Goal: Information Seeking & Learning: Check status

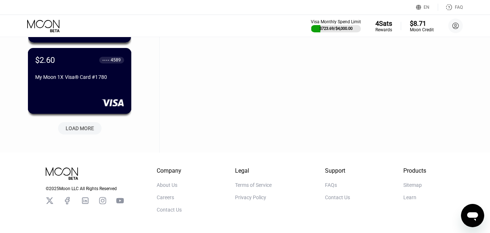
scroll to position [326, 0]
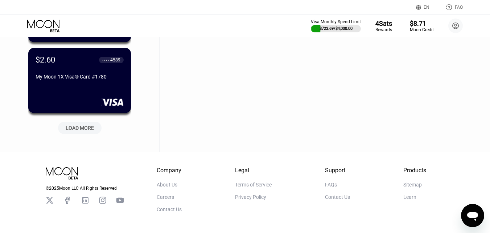
click at [78, 130] on div "LOAD MORE" at bounding box center [80, 127] width 28 height 7
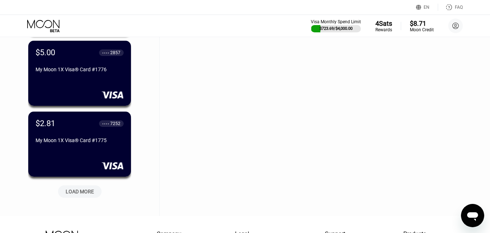
scroll to position [689, 0]
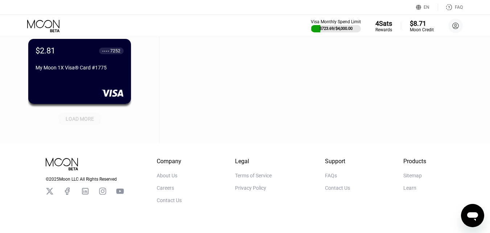
click at [84, 119] on div "LOAD MORE" at bounding box center [80, 118] width 28 height 7
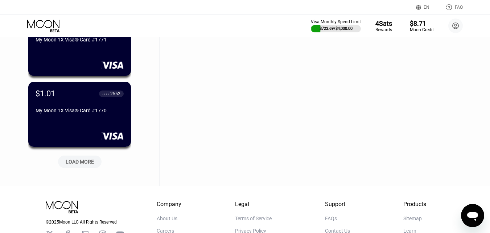
scroll to position [1052, 0]
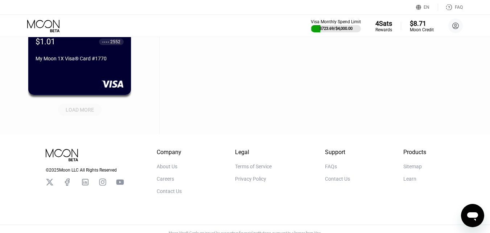
click at [90, 110] on div "LOAD MORE" at bounding box center [80, 109] width 28 height 7
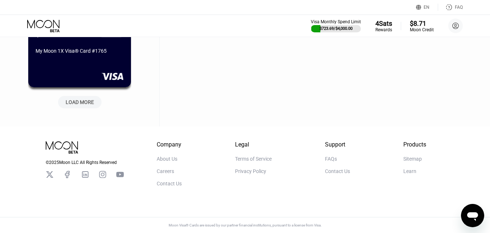
scroll to position [1420, 0]
click at [90, 99] on div "LOAD MORE" at bounding box center [80, 102] width 28 height 7
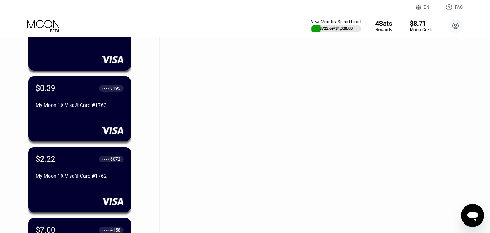
scroll to position [1528, 0]
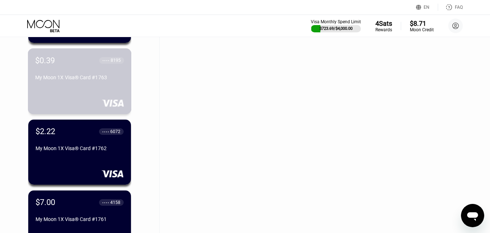
click at [91, 91] on div "$0.39 ● ● ● ● 8195 My Moon 1X Visa® Card #1763" at bounding box center [80, 81] width 104 height 66
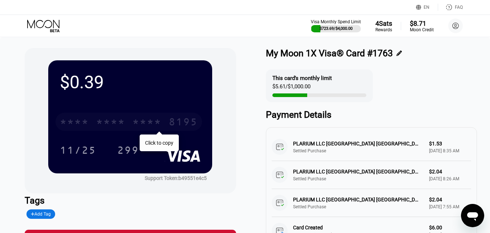
click at [90, 119] on div "* * * * * * * * * * * * 8195" at bounding box center [129, 121] width 147 height 18
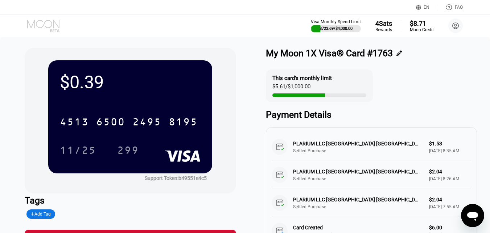
click at [54, 23] on icon at bounding box center [44, 26] width 34 height 13
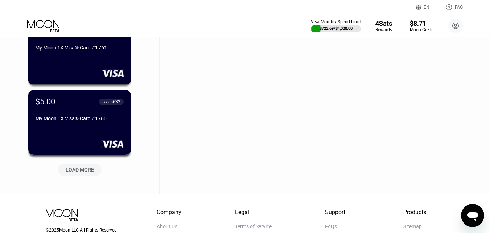
scroll to position [1701, 0]
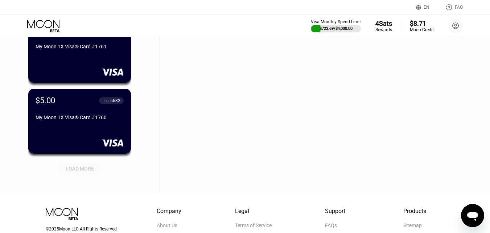
click at [92, 169] on div "LOAD MORE" at bounding box center [80, 168] width 28 height 7
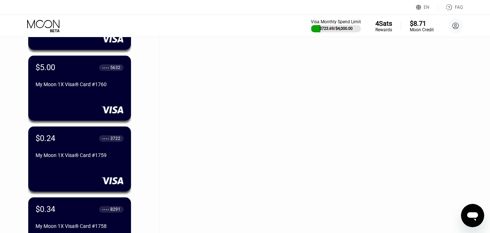
scroll to position [1773, 0]
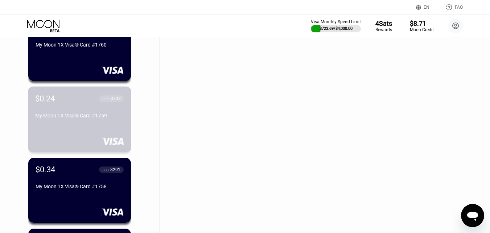
click at [98, 118] on div "My Moon 1X Visa® Card #1759" at bounding box center [79, 115] width 89 height 6
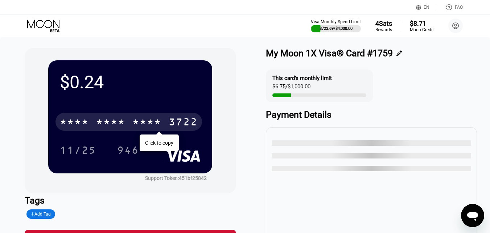
click at [87, 120] on div "* * * *" at bounding box center [74, 123] width 29 height 12
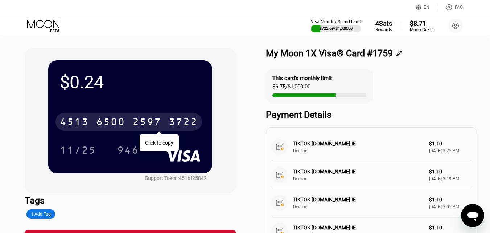
click at [49, 25] on icon at bounding box center [44, 26] width 34 height 13
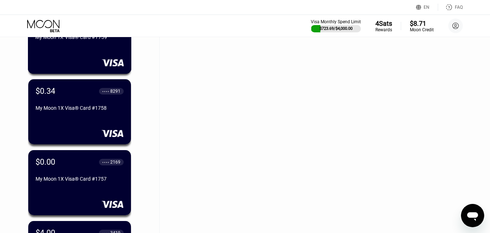
scroll to position [1862, 0]
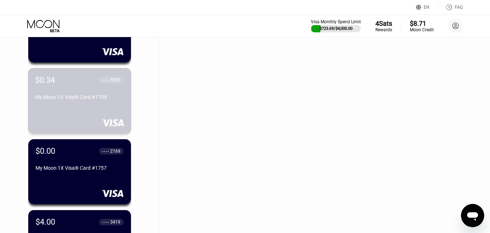
click at [66, 93] on div "$0.34 ● ● ● ● 8291 My Moon 1X Visa® Card #1758" at bounding box center [79, 89] width 89 height 28
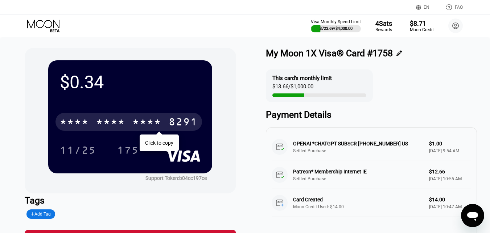
click at [116, 123] on div "* * * *" at bounding box center [110, 123] width 29 height 12
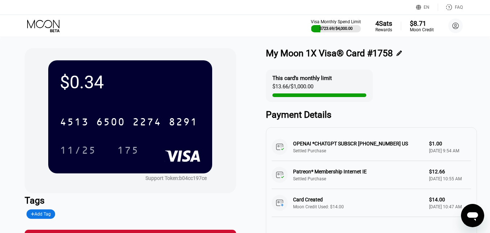
click at [44, 29] on icon at bounding box center [44, 26] width 34 height 13
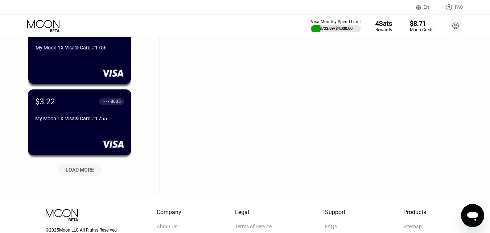
scroll to position [2054, 0]
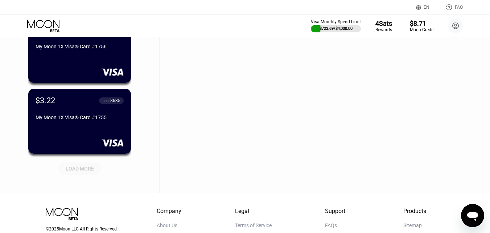
click at [75, 166] on div "LOAD MORE" at bounding box center [80, 168] width 28 height 7
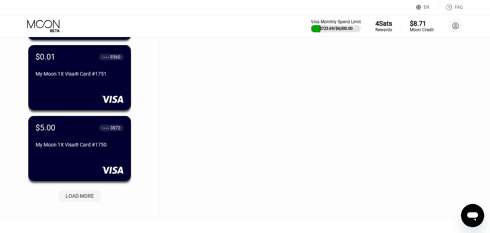
scroll to position [2453, 0]
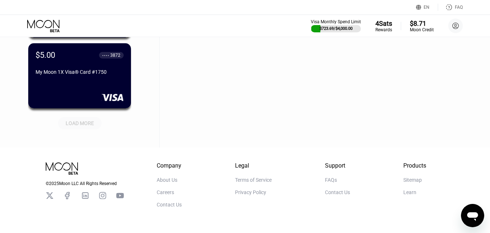
click at [90, 122] on div "LOAD MORE" at bounding box center [80, 123] width 28 height 7
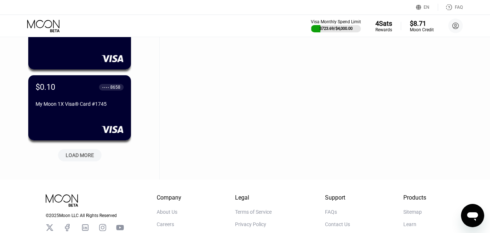
scroll to position [2780, 0]
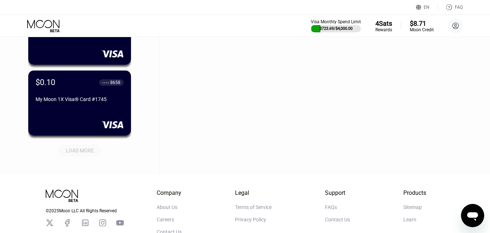
click at [86, 151] on div "LOAD MORE" at bounding box center [80, 150] width 28 height 7
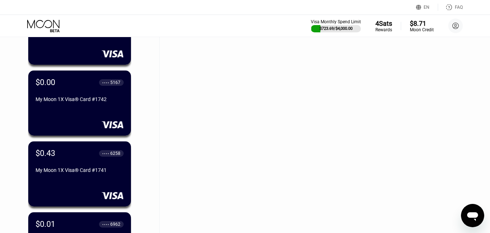
scroll to position [3034, 0]
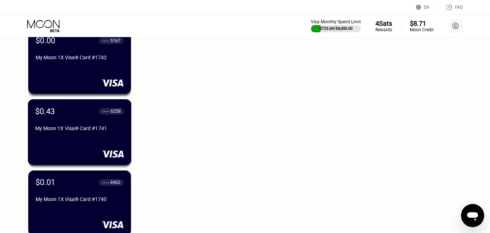
click at [93, 131] on div "My Moon 1X Visa® Card #1741" at bounding box center [79, 128] width 89 height 6
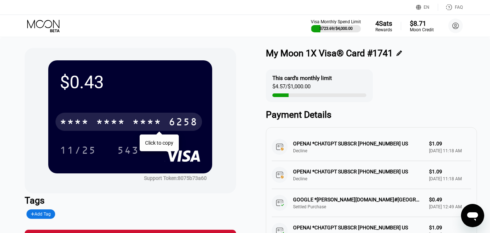
click at [118, 120] on div "* * * *" at bounding box center [110, 123] width 29 height 12
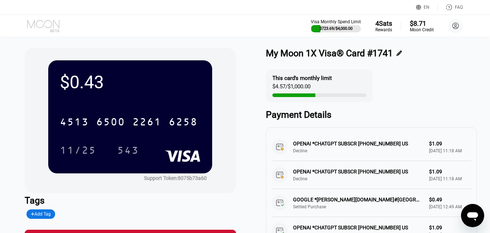
click at [43, 25] on icon at bounding box center [44, 26] width 34 height 13
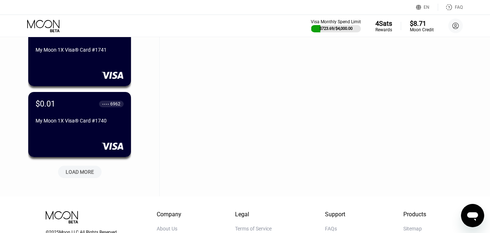
scroll to position [3149, 0]
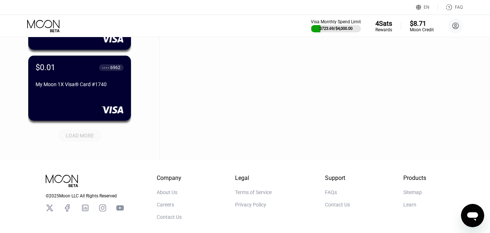
click at [78, 138] on div "LOAD MORE" at bounding box center [80, 135] width 28 height 7
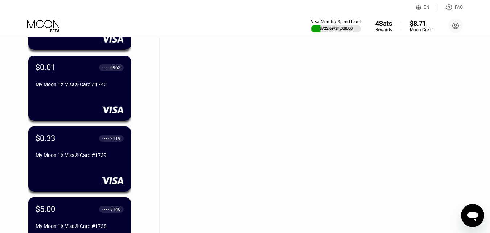
scroll to position [3221, 0]
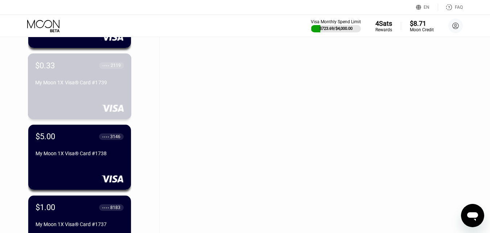
click at [74, 100] on div "$0.33 ● ● ● ● 2119 My Moon 1X Visa® Card #1739" at bounding box center [80, 86] width 104 height 66
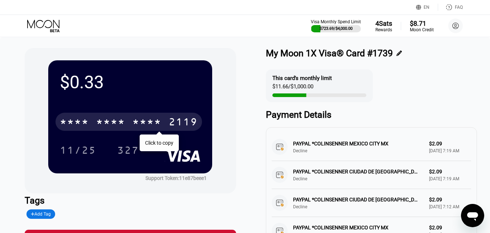
click at [121, 122] on div "* * * *" at bounding box center [110, 123] width 29 height 12
click at [34, 24] on icon at bounding box center [44, 26] width 34 height 13
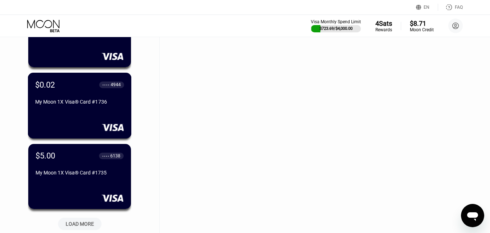
scroll to position [3433, 0]
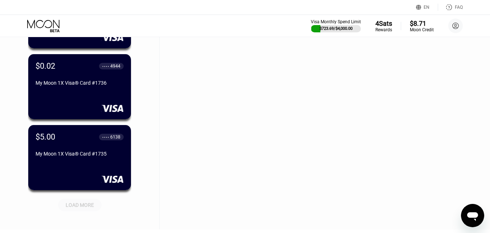
click at [75, 206] on div "LOAD MORE" at bounding box center [80, 204] width 28 height 7
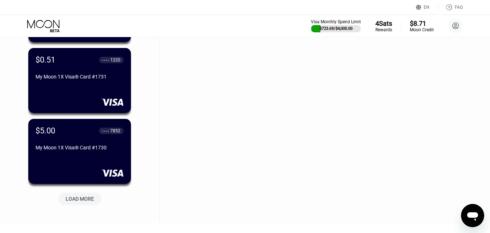
scroll to position [3796, 0]
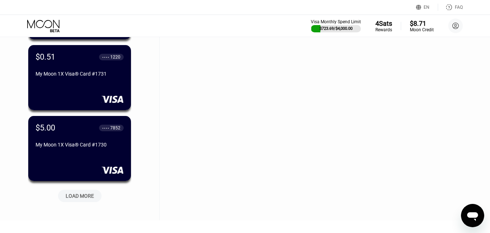
click at [87, 196] on div "LOAD MORE" at bounding box center [80, 195] width 28 height 7
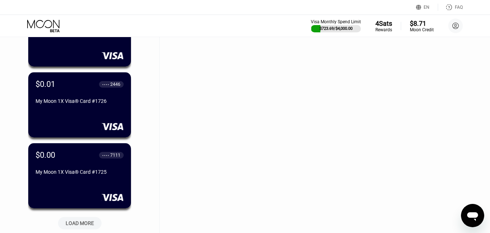
scroll to position [4195, 0]
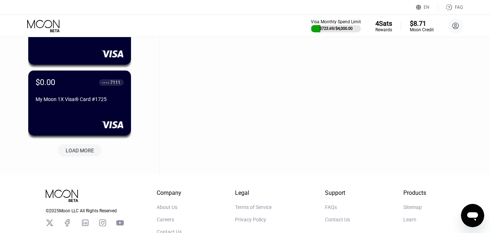
click at [81, 153] on div "LOAD MORE" at bounding box center [80, 150] width 28 height 7
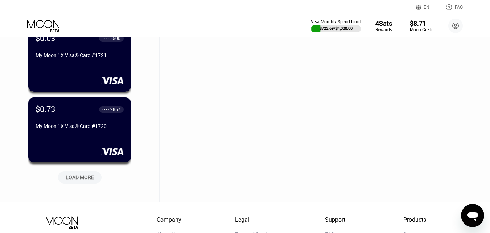
scroll to position [4558, 0]
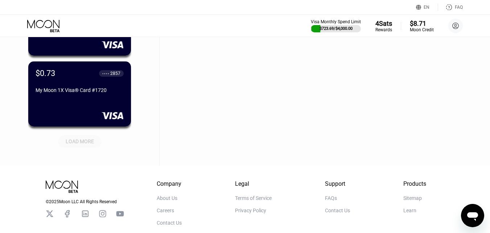
click at [94, 144] on div "LOAD MORE" at bounding box center [80, 141] width 28 height 7
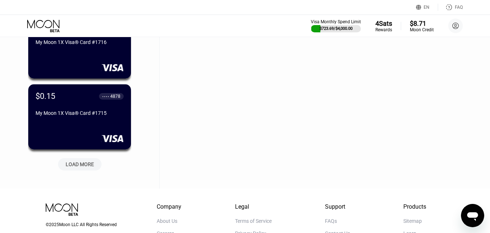
scroll to position [4920, 0]
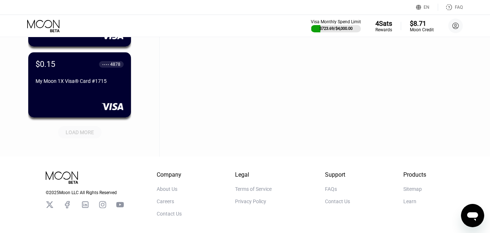
click at [79, 129] on div "LOAD MORE" at bounding box center [80, 132] width 28 height 7
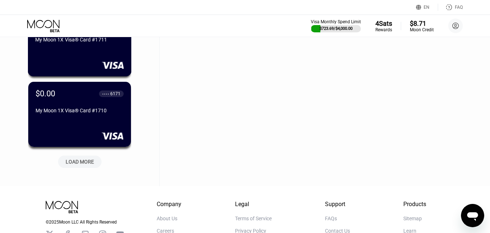
scroll to position [5247, 0]
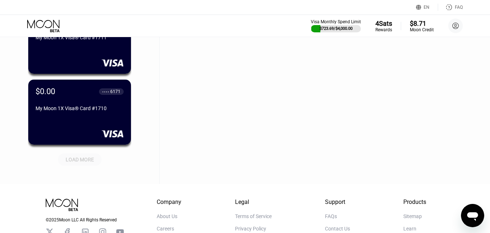
click at [71, 160] on div "LOAD MORE" at bounding box center [80, 159] width 28 height 7
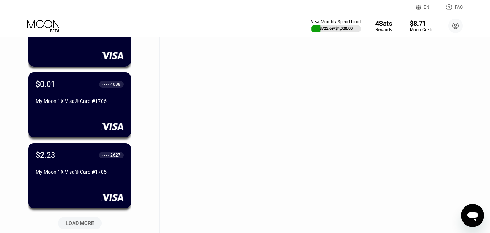
scroll to position [5610, 0]
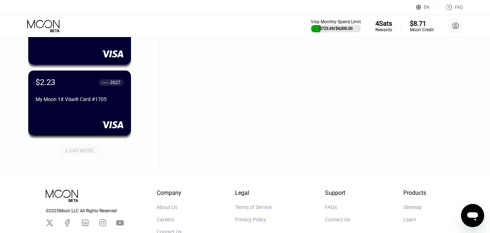
click at [83, 153] on div "LOAD MORE" at bounding box center [80, 150] width 28 height 7
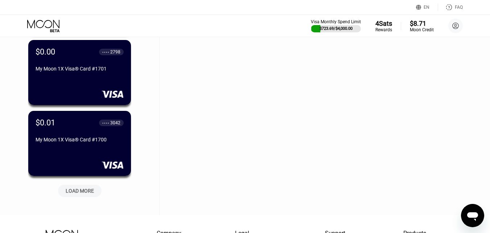
scroll to position [5936, 0]
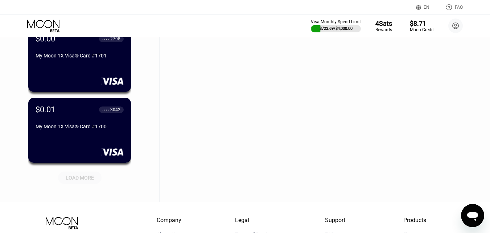
click at [79, 179] on div "LOAD MORE" at bounding box center [80, 177] width 28 height 7
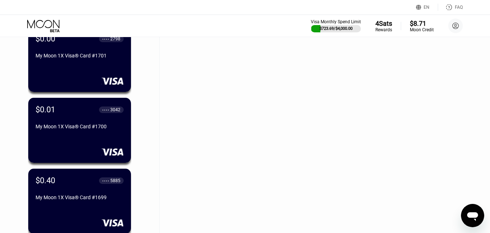
scroll to position [6009, 0]
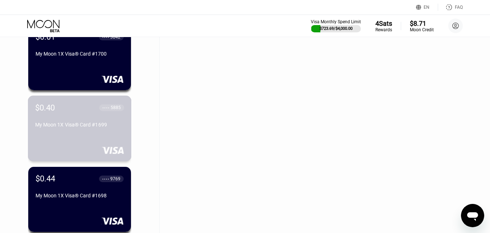
click at [88, 130] on div "My Moon 1X Visa® Card #1699" at bounding box center [79, 126] width 89 height 9
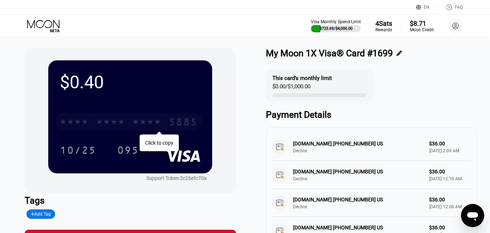
click at [115, 122] on div "* * * *" at bounding box center [110, 123] width 29 height 12
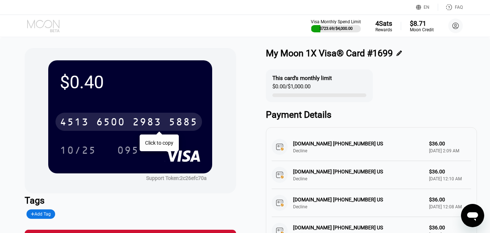
click at [45, 24] on icon at bounding box center [44, 26] width 34 height 13
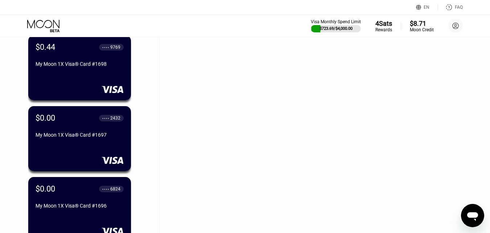
scroll to position [6141, 0]
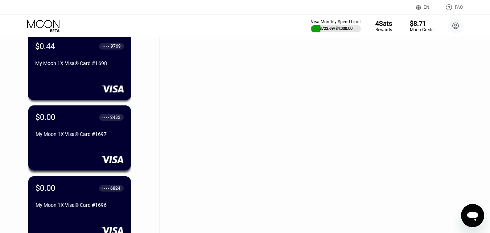
click at [65, 66] on div "My Moon 1X Visa® Card #1698" at bounding box center [79, 63] width 89 height 6
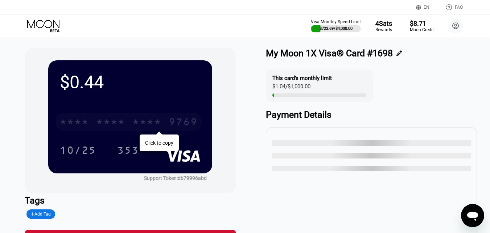
click at [150, 123] on div "* * * *" at bounding box center [146, 123] width 29 height 12
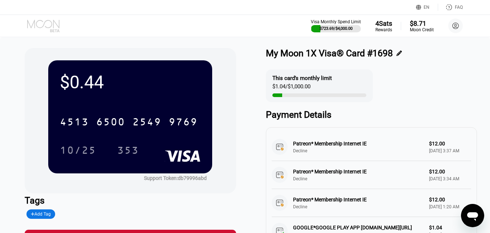
click at [46, 24] on icon at bounding box center [44, 26] width 34 height 13
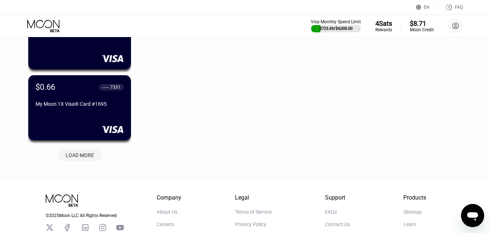
scroll to position [6315, 0]
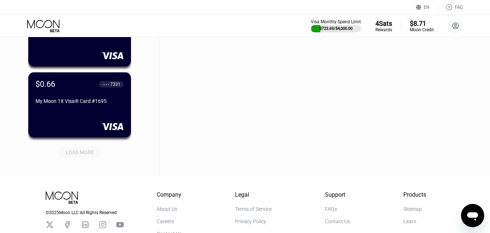
click at [80, 155] on div "LOAD MORE" at bounding box center [80, 152] width 28 height 7
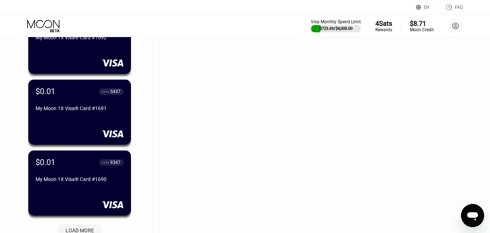
scroll to position [6642, 0]
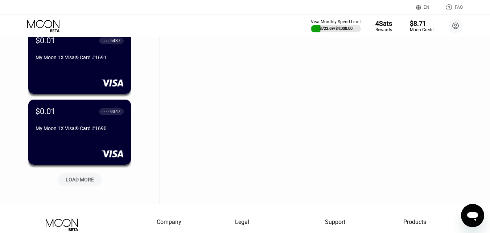
click at [81, 181] on div "LOAD MORE" at bounding box center [80, 179] width 28 height 7
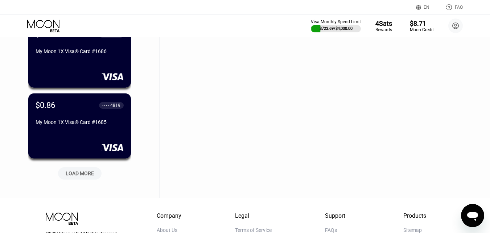
scroll to position [7004, 0]
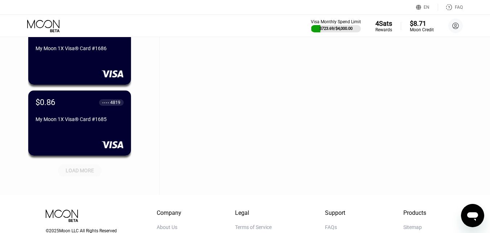
click at [71, 173] on div "LOAD MORE" at bounding box center [80, 170] width 28 height 7
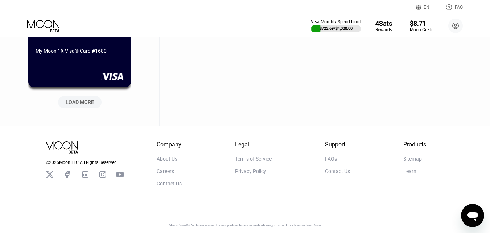
scroll to position [7432, 0]
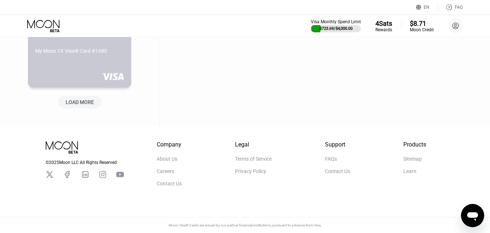
click at [93, 57] on div "$0.27 ● ● ● ● 7995 My Moon 1X Visa® Card #1680" at bounding box center [80, 55] width 104 height 66
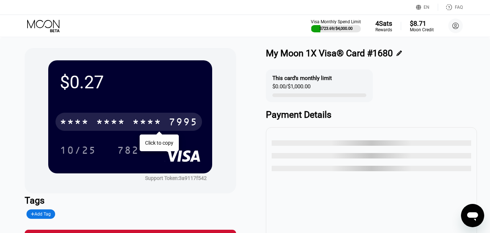
click at [131, 122] on div "* * * * * * * * * * * * 7995" at bounding box center [129, 121] width 147 height 18
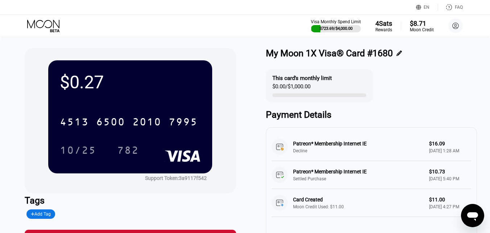
click at [42, 26] on icon at bounding box center [44, 26] width 34 height 13
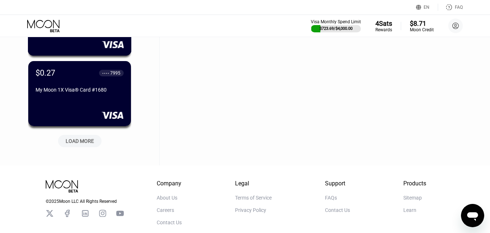
scroll to position [7432, 0]
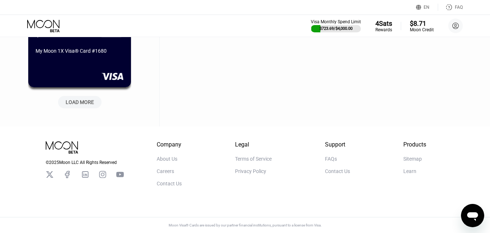
click at [72, 100] on div "LOAD MORE" at bounding box center [80, 102] width 28 height 7
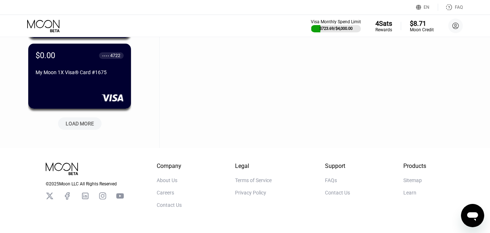
scroll to position [7759, 0]
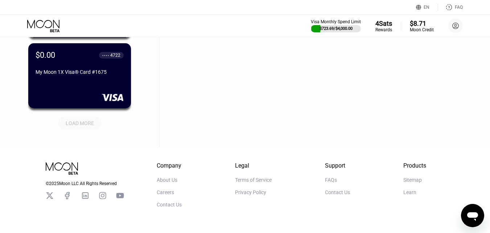
click at [81, 116] on div "LOAD MORE" at bounding box center [80, 121] width 54 height 15
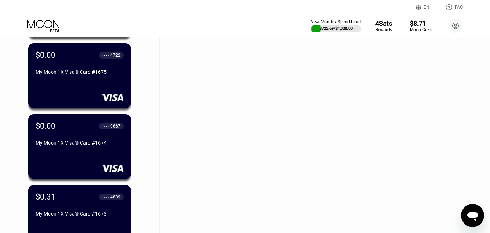
scroll to position [7904, 0]
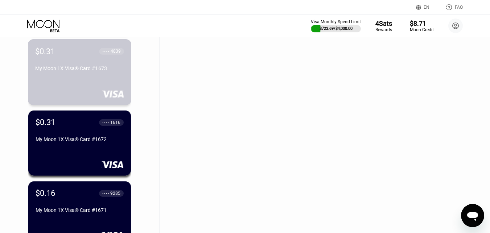
click at [100, 74] on div "My Moon 1X Visa® Card #1673" at bounding box center [79, 69] width 89 height 9
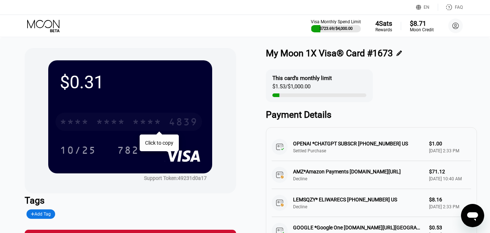
click at [109, 118] on div "* * * *" at bounding box center [110, 123] width 29 height 12
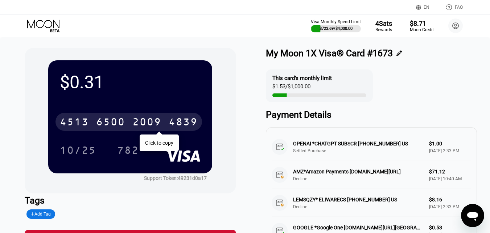
click at [39, 24] on icon at bounding box center [44, 26] width 34 height 13
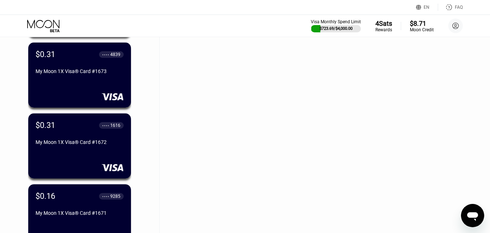
scroll to position [7922, 0]
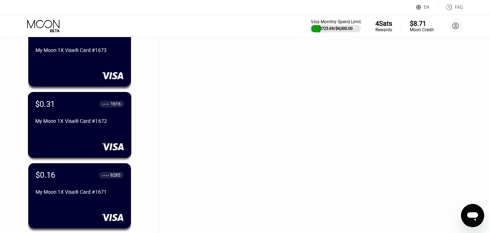
click at [83, 121] on div "My Moon 1X Visa® Card #1672" at bounding box center [79, 121] width 89 height 6
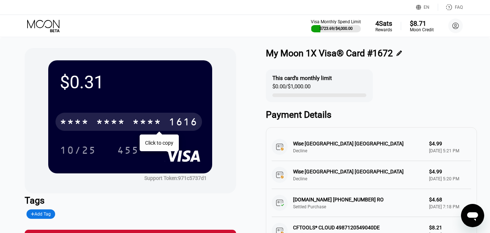
click at [117, 119] on div "* * * *" at bounding box center [110, 123] width 29 height 12
click at [38, 24] on icon at bounding box center [44, 26] width 34 height 13
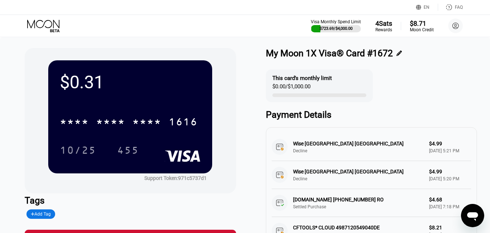
click at [49, 22] on icon at bounding box center [44, 26] width 34 height 13
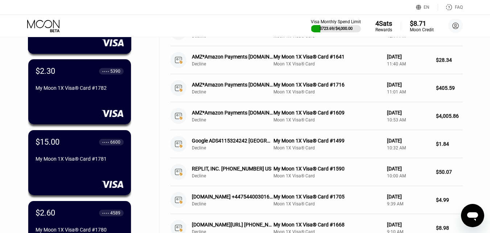
scroll to position [181, 0]
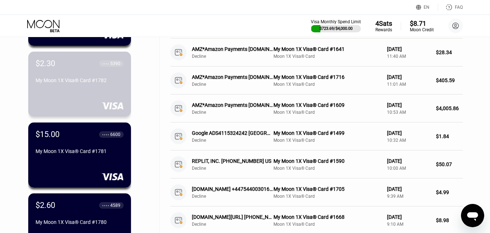
click at [83, 83] on div "My Moon 1X Visa® Card #1782" at bounding box center [80, 80] width 88 height 6
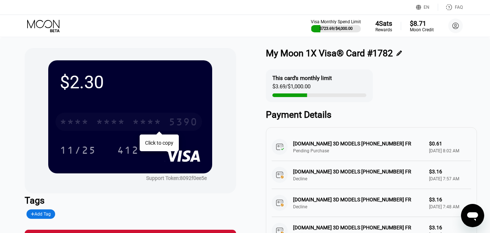
click at [102, 120] on div "* * * *" at bounding box center [110, 123] width 29 height 12
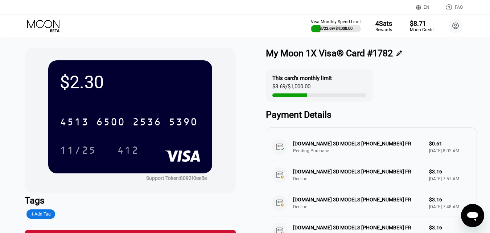
click at [43, 25] on icon at bounding box center [44, 26] width 34 height 13
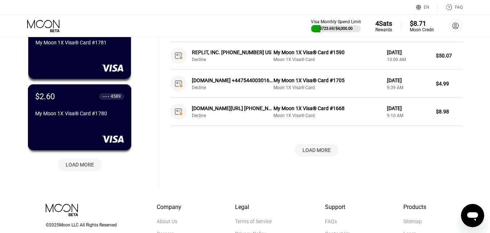
scroll to position [290, 0]
click at [92, 116] on div "My Moon 1X Visa® Card #1780" at bounding box center [79, 113] width 89 height 6
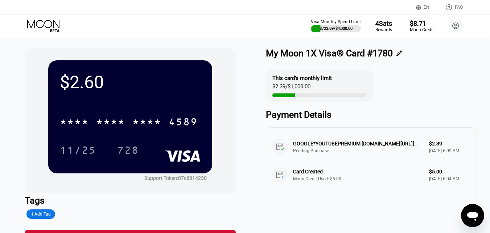
click at [53, 27] on icon at bounding box center [44, 26] width 34 height 13
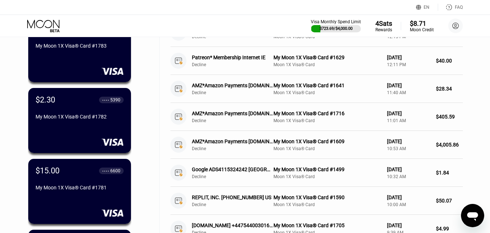
scroll to position [326, 0]
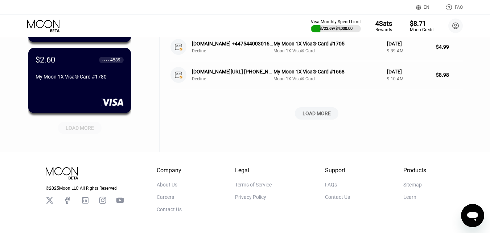
click at [84, 131] on div "LOAD MORE" at bounding box center [80, 127] width 28 height 7
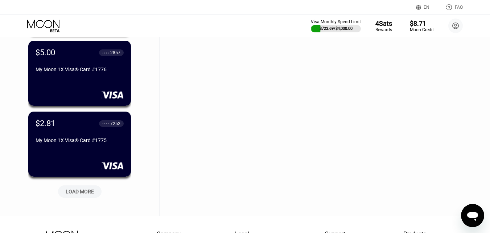
scroll to position [653, 0]
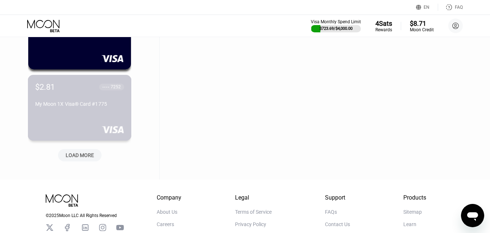
click at [98, 107] on div "My Moon 1X Visa® Card #1775" at bounding box center [79, 104] width 89 height 6
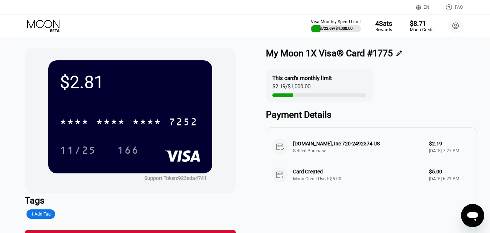
click at [51, 28] on icon at bounding box center [44, 26] width 34 height 13
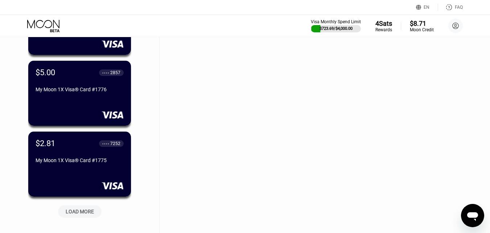
scroll to position [689, 0]
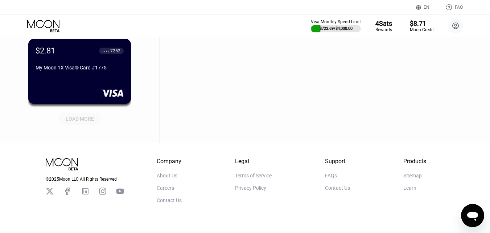
click at [90, 122] on div "LOAD MORE" at bounding box center [80, 118] width 28 height 7
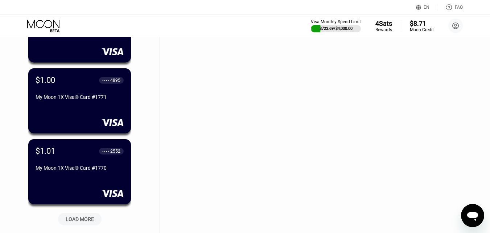
scroll to position [943, 0]
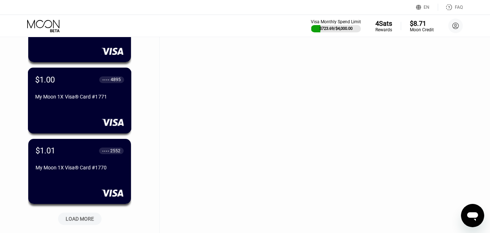
click at [101, 112] on div "$1.00 ● ● ● ● 4895 My Moon 1X Visa® Card #1771" at bounding box center [80, 100] width 104 height 66
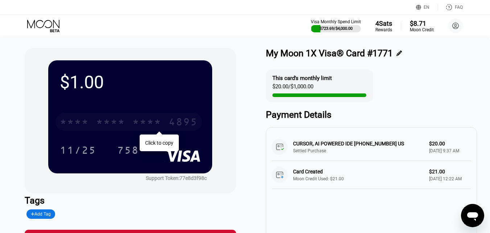
click at [119, 119] on div "* * * *" at bounding box center [110, 123] width 29 height 12
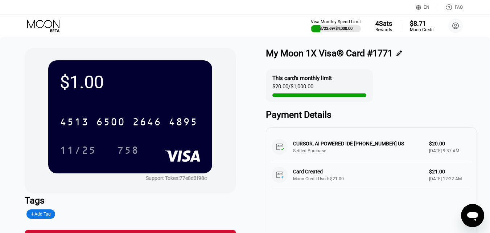
click at [51, 27] on icon at bounding box center [44, 26] width 34 height 13
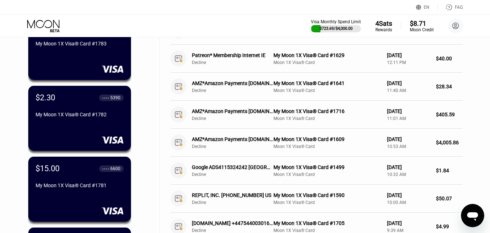
scroll to position [218, 0]
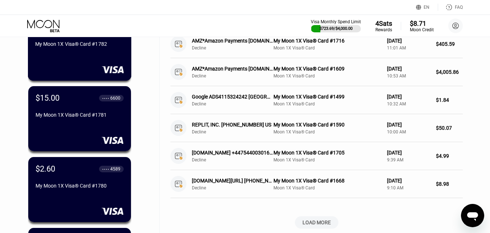
click at [97, 65] on div "$2.30 ● ● ● ● 5390 My Moon 1X Visa® Card #1782" at bounding box center [80, 48] width 104 height 66
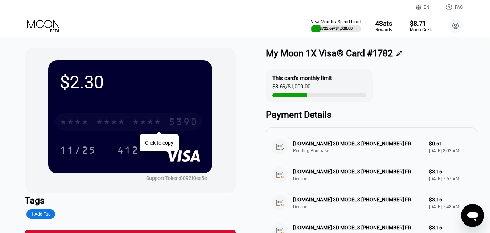
click at [107, 125] on div "* * * *" at bounding box center [110, 123] width 29 height 12
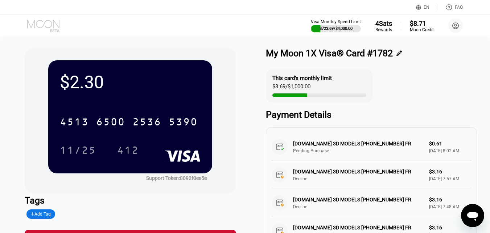
click at [49, 24] on icon at bounding box center [44, 26] width 34 height 13
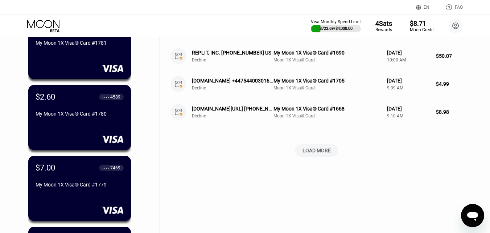
scroll to position [290, 0]
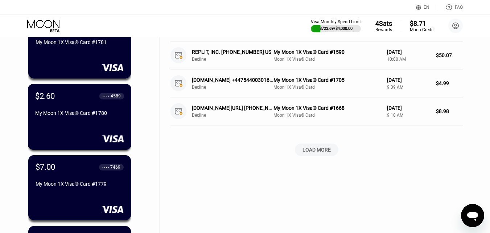
click at [77, 119] on div "My Moon 1X Visa® Card #1780" at bounding box center [79, 114] width 89 height 9
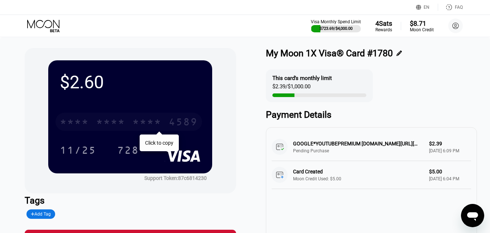
click at [141, 121] on div "* * * *" at bounding box center [146, 123] width 29 height 12
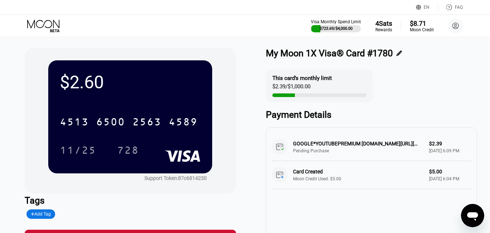
click at [44, 24] on icon at bounding box center [44, 26] width 34 height 13
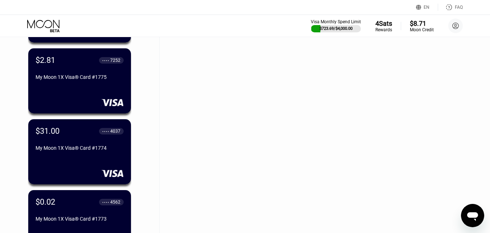
scroll to position [689, 0]
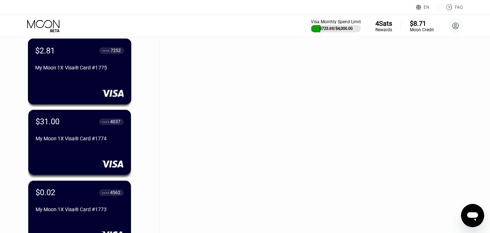
click at [102, 87] on div "$2.81 ● ● ● ● 7252 My Moon 1X Visa® Card #1775" at bounding box center [80, 71] width 104 height 66
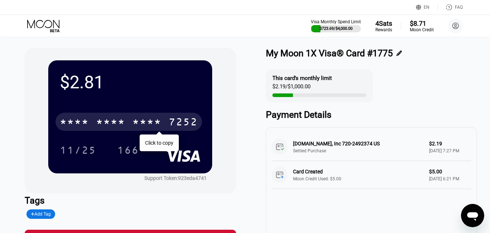
click at [110, 122] on div "* * * *" at bounding box center [110, 123] width 29 height 12
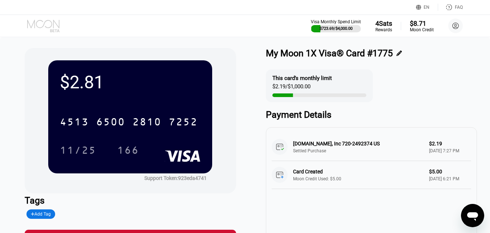
click at [46, 22] on icon at bounding box center [44, 26] width 34 height 13
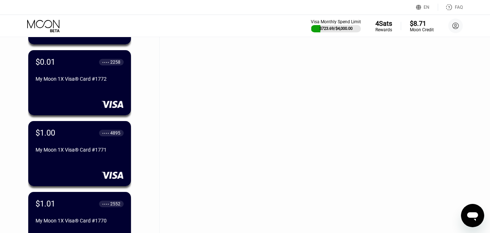
scroll to position [907, 0]
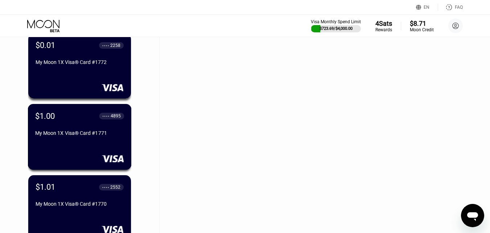
click at [87, 129] on div "$1.00 ● ● ● ● 4895 My Moon 1X Visa® Card #1771" at bounding box center [79, 125] width 89 height 28
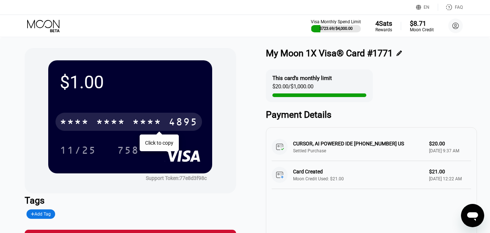
click at [114, 125] on div "* * * *" at bounding box center [110, 123] width 29 height 12
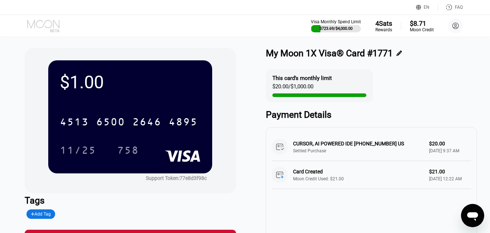
click at [45, 23] on icon at bounding box center [44, 26] width 34 height 13
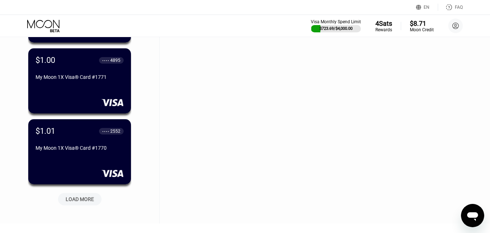
scroll to position [965, 0]
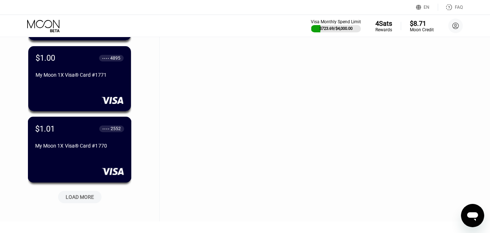
click at [80, 148] on div "My Moon 1X Visa® Card #1770" at bounding box center [79, 146] width 89 height 6
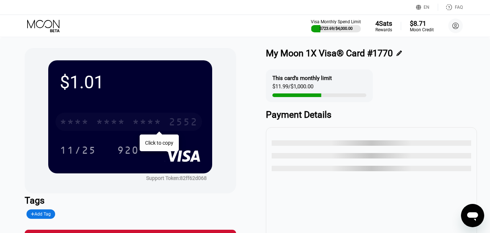
click at [132, 118] on div "* * * *" at bounding box center [146, 123] width 29 height 12
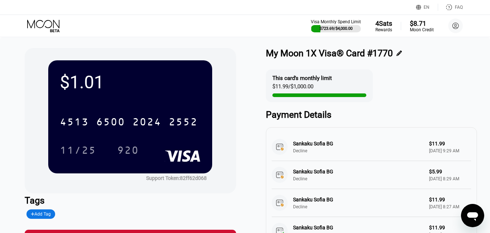
click at [35, 21] on icon at bounding box center [44, 26] width 34 height 13
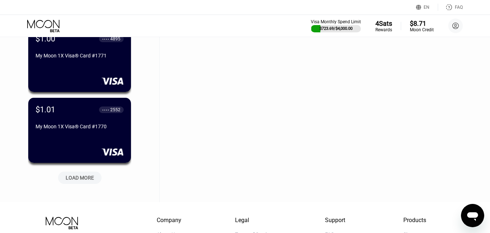
scroll to position [989, 0]
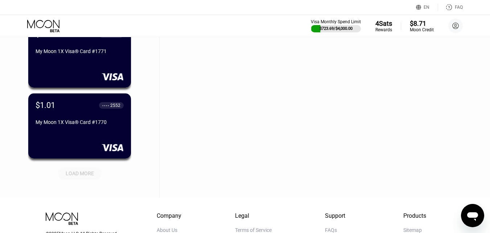
click at [77, 174] on div "LOAD MORE" at bounding box center [80, 173] width 28 height 7
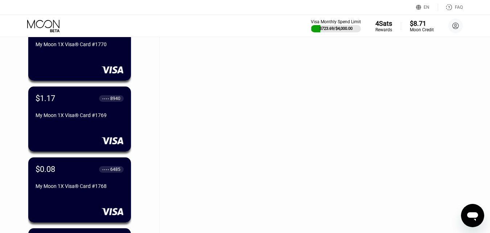
scroll to position [1097, 0]
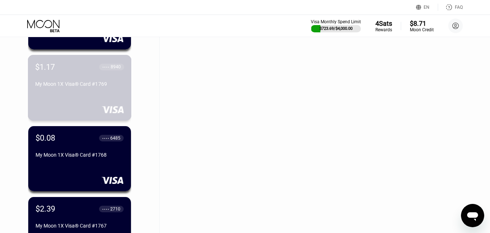
click at [86, 96] on div "$1.17 ● ● ● ● 8940 My Moon 1X Visa® Card #1769" at bounding box center [80, 88] width 104 height 66
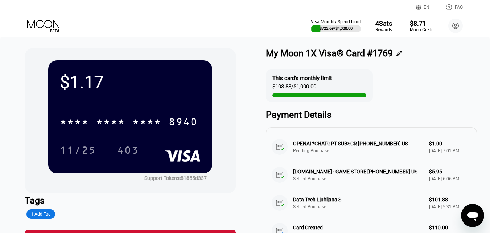
click at [45, 20] on icon at bounding box center [44, 26] width 34 height 13
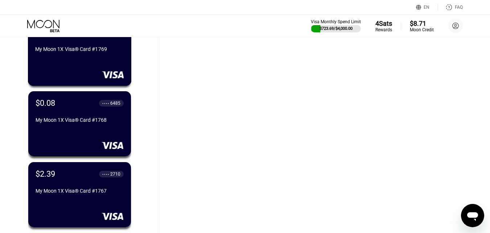
scroll to position [1198, 0]
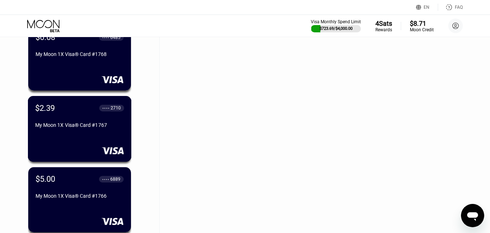
click at [74, 116] on div "$2.39 ● ● ● ● 2710 My Moon 1X Visa® Card #1767" at bounding box center [79, 117] width 89 height 28
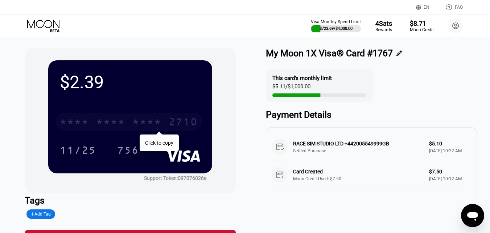
click at [124, 121] on div "* * * *" at bounding box center [110, 123] width 29 height 12
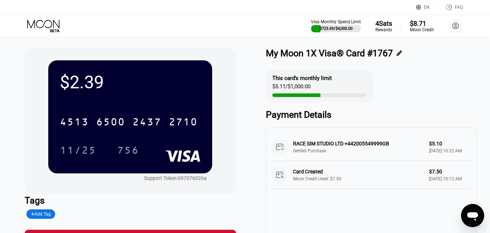
click at [42, 23] on icon at bounding box center [44, 26] width 34 height 13
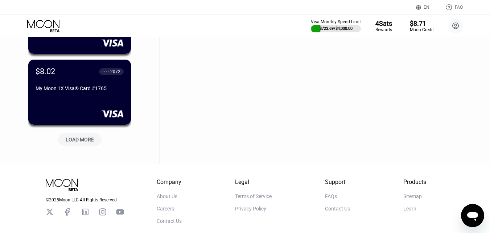
scroll to position [1379, 0]
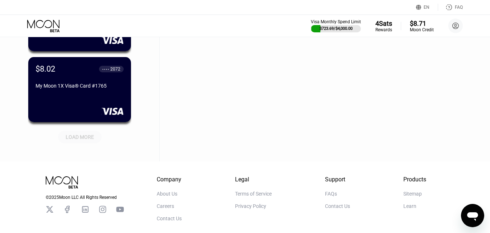
click at [81, 138] on div "LOAD MORE" at bounding box center [80, 137] width 28 height 7
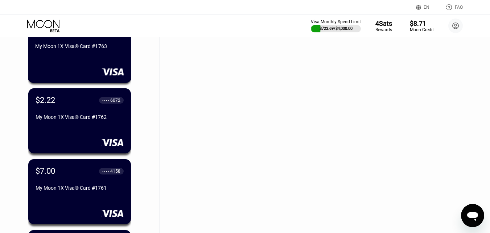
scroll to position [1560, 0]
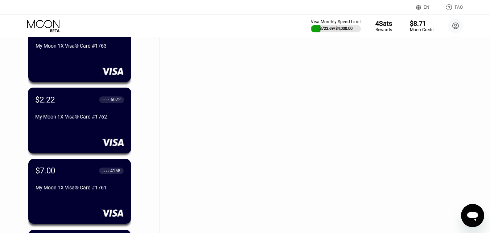
click at [87, 119] on div "My Moon 1X Visa® Card #1762" at bounding box center [79, 117] width 89 height 6
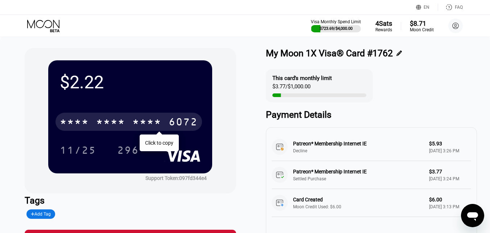
click at [163, 119] on div "* * * * * * * * * * * * 6072" at bounding box center [129, 121] width 147 height 18
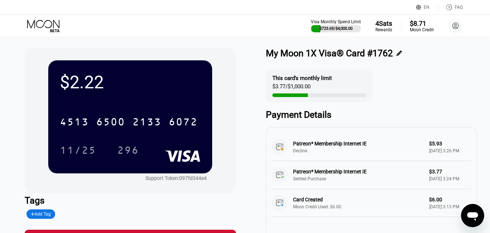
click at [39, 26] on icon at bounding box center [44, 26] width 34 height 13
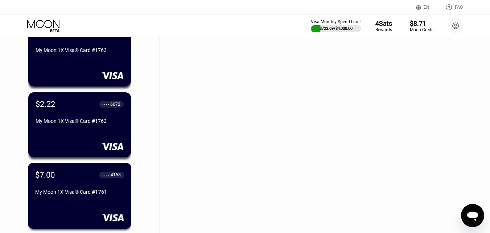
scroll to position [1737, 0]
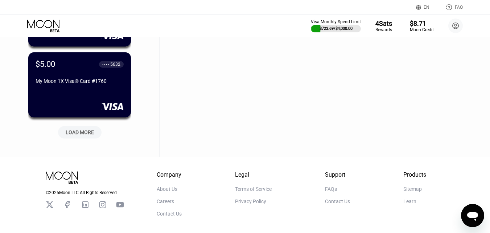
click at [81, 132] on div "LOAD MORE" at bounding box center [80, 132] width 28 height 7
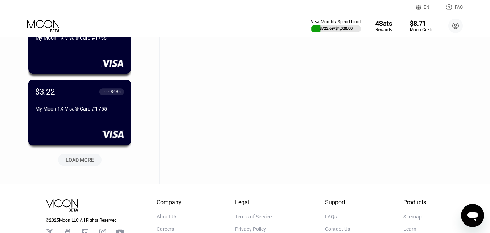
scroll to position [2063, 0]
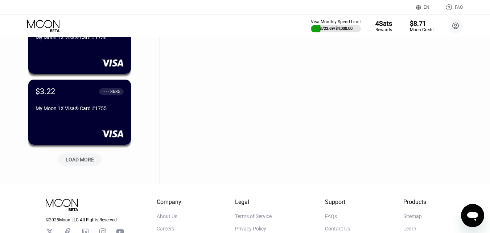
click at [75, 156] on div "LOAD MORE" at bounding box center [80, 159] width 28 height 7
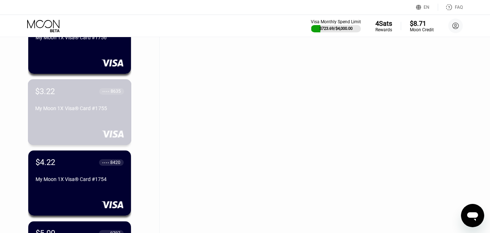
click at [78, 122] on div "$3.22 ● ● ● ● 8635 My Moon 1X Visa® Card #1755" at bounding box center [80, 112] width 104 height 66
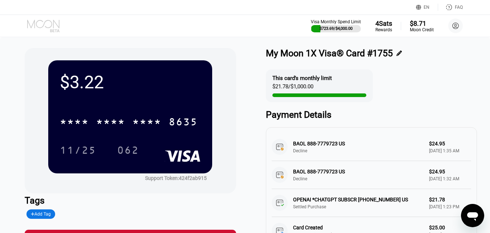
click at [40, 23] on icon at bounding box center [44, 26] width 34 height 13
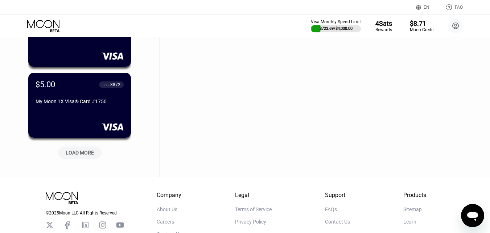
scroll to position [2425, 0]
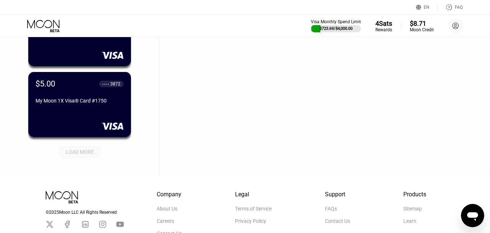
click at [79, 152] on div "LOAD MORE" at bounding box center [80, 151] width 28 height 7
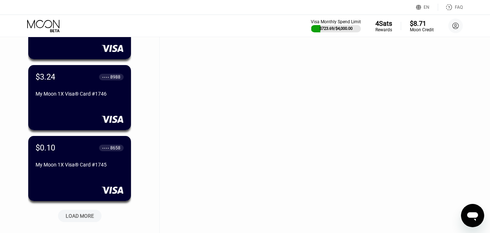
scroll to position [2715, 0]
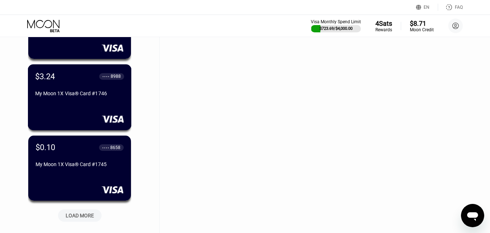
click at [93, 112] on div "$3.24 ● ● ● ● 8988 My Moon 1X Visa® Card #1746" at bounding box center [80, 97] width 104 height 66
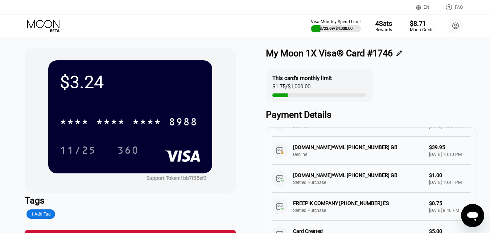
scroll to position [52, 0]
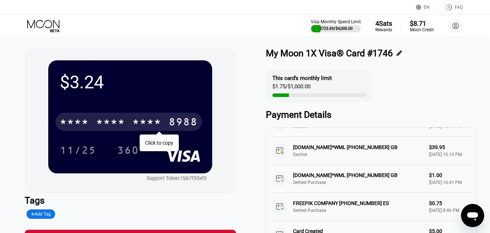
click at [116, 122] on div "* * * *" at bounding box center [110, 123] width 29 height 12
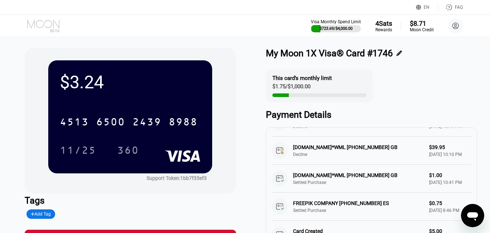
click at [51, 20] on icon at bounding box center [44, 26] width 34 height 13
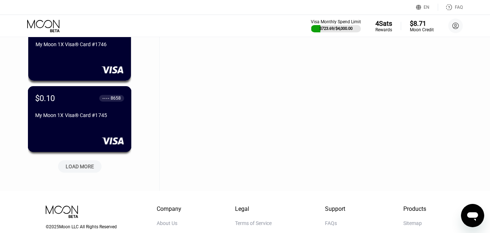
scroll to position [2798, 0]
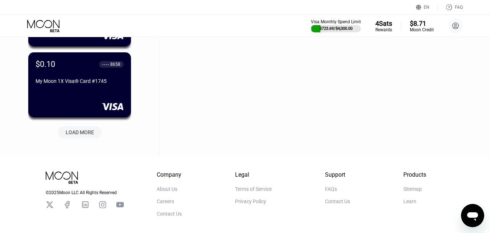
click at [90, 132] on div "LOAD MORE" at bounding box center [80, 132] width 28 height 7
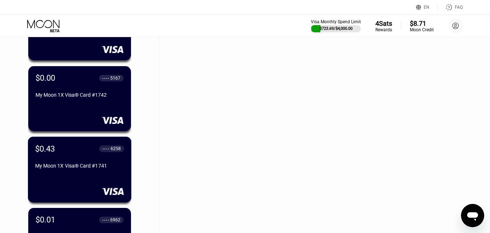
scroll to position [2943, 0]
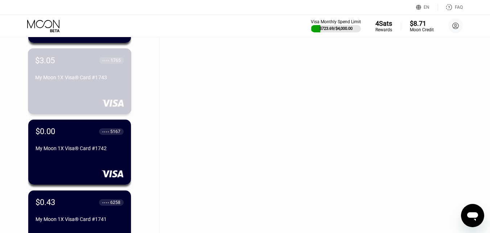
click at [82, 92] on div "$3.05 ● ● ● ● 1765 My Moon 1X Visa® Card #1743" at bounding box center [80, 81] width 104 height 66
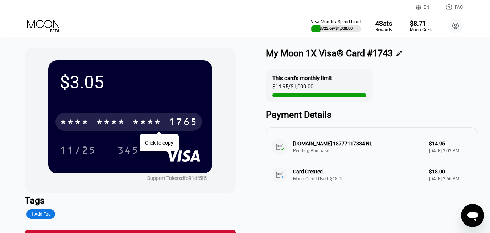
click at [106, 123] on div "* * * *" at bounding box center [110, 123] width 29 height 12
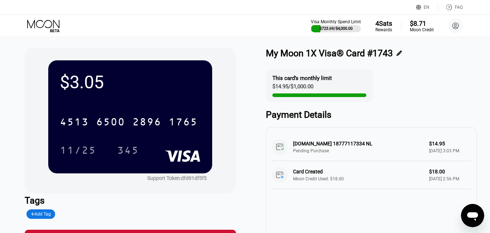
click at [48, 33] on div "Visa Monthly Spend Limit $723.69 / $4,000.00 4 Sats Rewards $8.71 Moon Credit M…" at bounding box center [245, 26] width 490 height 22
click at [50, 28] on icon at bounding box center [44, 26] width 34 height 13
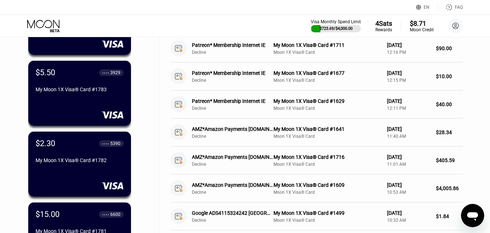
scroll to position [109, 0]
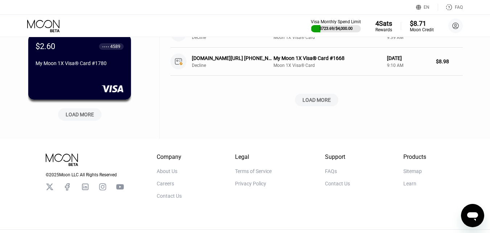
scroll to position [358, 0]
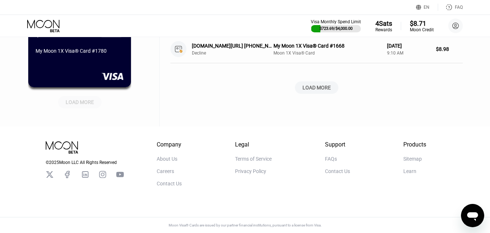
click at [72, 99] on div "LOAD MORE" at bounding box center [80, 102] width 28 height 7
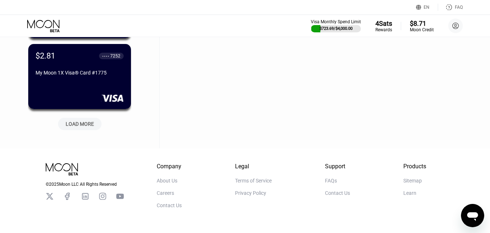
scroll to position [689, 0]
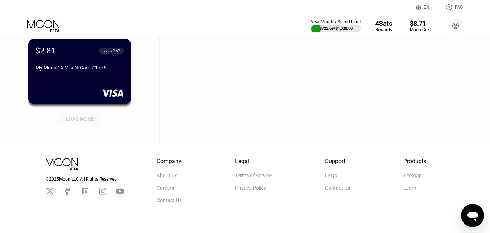
click at [79, 119] on div "LOAD MORE" at bounding box center [80, 118] width 28 height 7
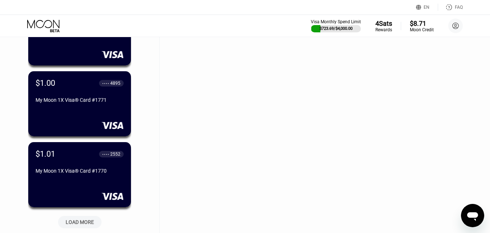
scroll to position [943, 0]
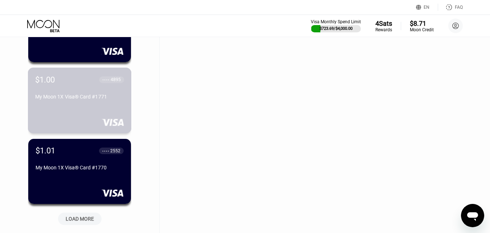
click at [96, 99] on div "My Moon 1X Visa® Card #1771" at bounding box center [79, 97] width 89 height 6
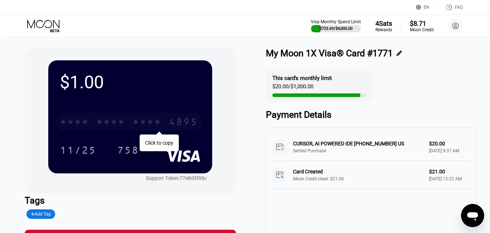
click at [117, 124] on div "* * * *" at bounding box center [110, 123] width 29 height 12
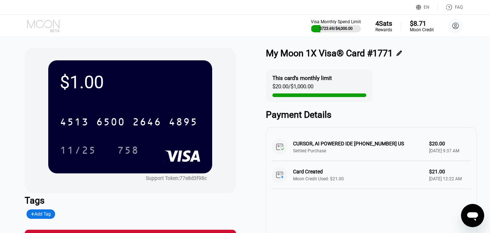
click at [55, 25] on icon at bounding box center [44, 26] width 34 height 13
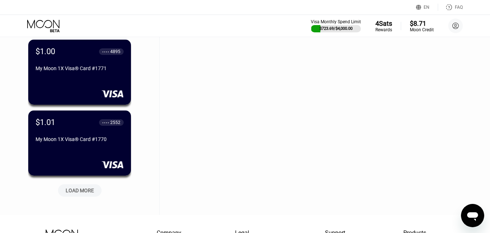
scroll to position [974, 0]
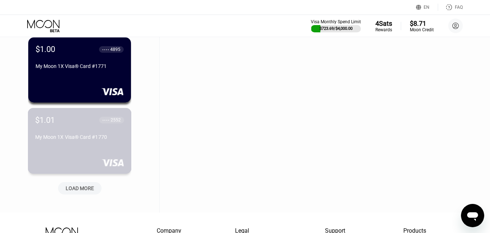
click at [67, 140] on div "My Moon 1X Visa® Card #1770" at bounding box center [79, 137] width 89 height 6
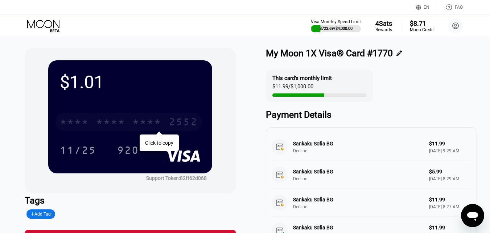
click at [131, 126] on div "* * * * * * * * * * * * 2552" at bounding box center [129, 121] width 147 height 18
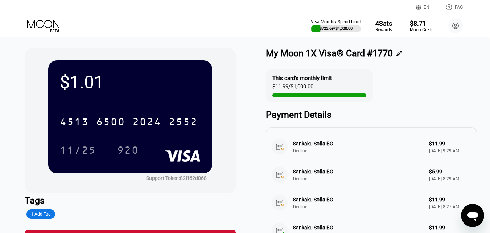
click at [48, 25] on icon at bounding box center [44, 26] width 34 height 13
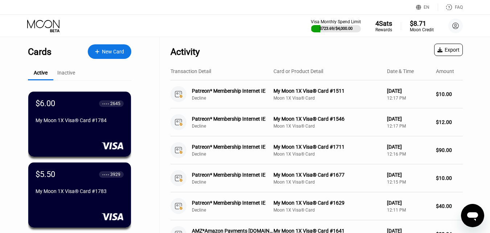
scroll to position [976, 0]
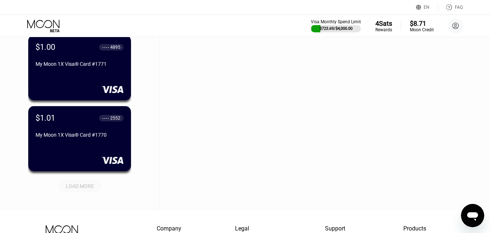
click at [78, 184] on div "LOAD MORE" at bounding box center [80, 185] width 28 height 7
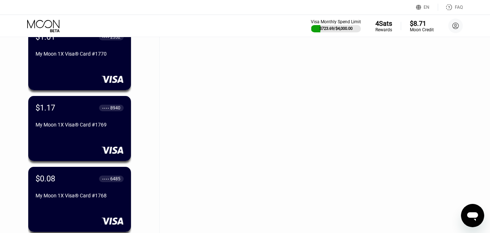
scroll to position [1085, 0]
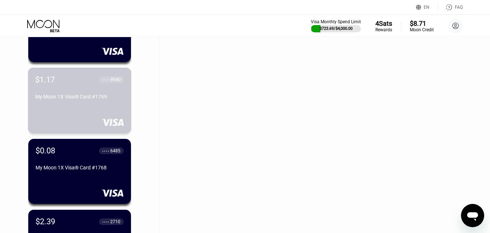
click at [71, 94] on div "$1.17 ● ● ● ● 8940 My Moon 1X Visa® Card #1769" at bounding box center [79, 89] width 89 height 28
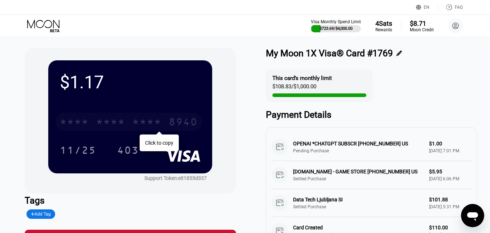
click at [104, 125] on div "* * * *" at bounding box center [110, 123] width 29 height 12
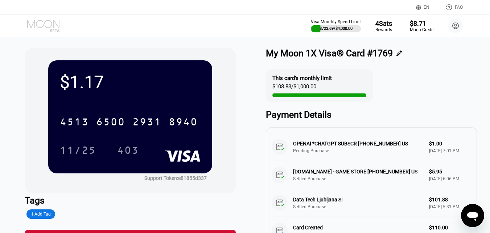
click at [52, 24] on icon at bounding box center [43, 24] width 32 height 8
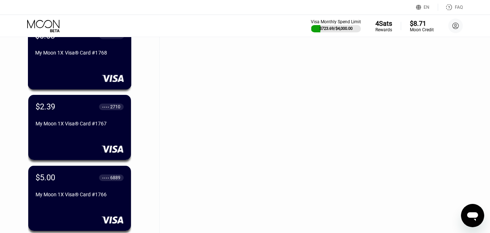
scroll to position [1202, 0]
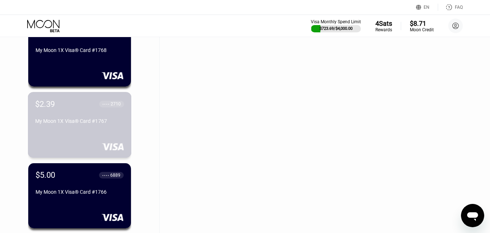
click at [87, 127] on div "My Moon 1X Visa® Card #1767" at bounding box center [79, 122] width 89 height 9
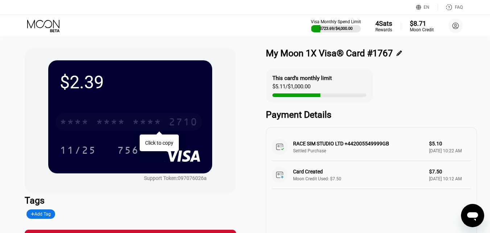
click at [123, 126] on div "* * * *" at bounding box center [110, 123] width 29 height 12
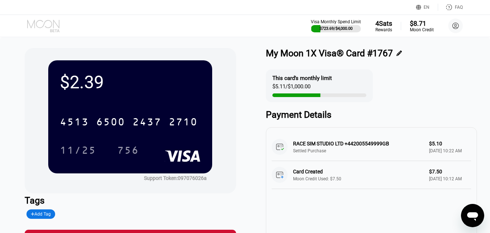
click at [40, 26] on icon at bounding box center [44, 26] width 34 height 13
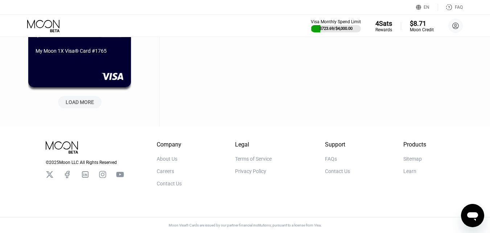
scroll to position [1415, 0]
click at [72, 104] on div "LOAD MORE" at bounding box center [80, 102] width 28 height 7
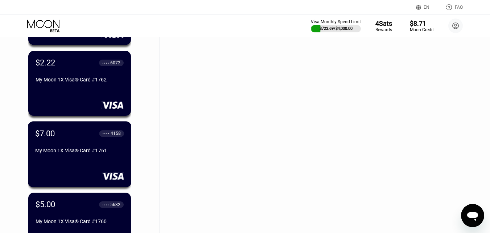
scroll to position [1596, 0]
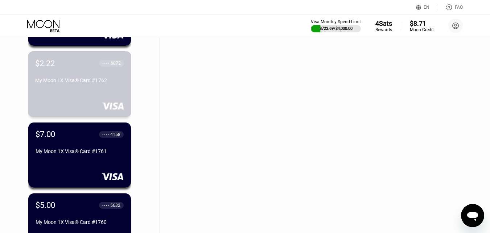
click at [73, 86] on div "My Moon 1X Visa® Card #1762" at bounding box center [79, 81] width 89 height 9
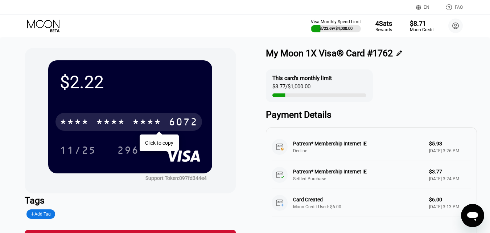
click at [135, 120] on div "* * * *" at bounding box center [146, 123] width 29 height 12
click at [45, 25] on icon at bounding box center [44, 26] width 34 height 13
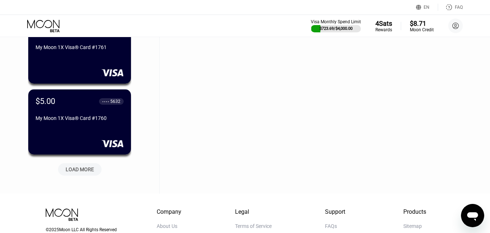
scroll to position [1741, 0]
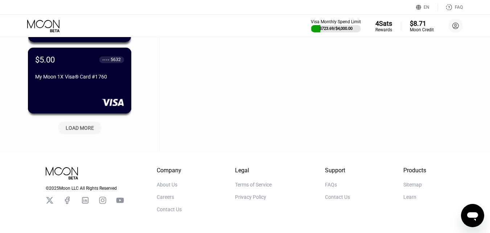
click at [76, 75] on div "$5.00 ● ● ● ● 5632 My Moon 1X Visa® Card #1760" at bounding box center [79, 69] width 89 height 28
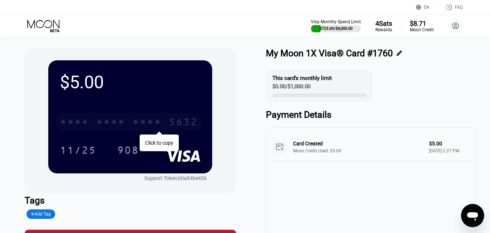
click at [111, 120] on div "* * * *" at bounding box center [110, 123] width 29 height 12
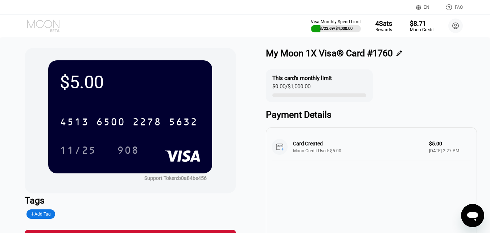
click at [41, 26] on icon at bounding box center [44, 26] width 34 height 13
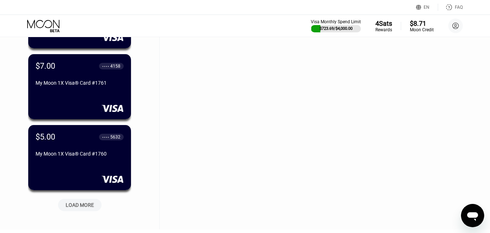
scroll to position [1737, 0]
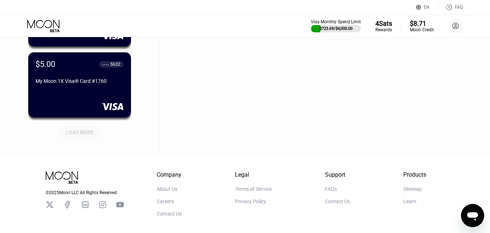
click at [85, 131] on div "LOAD MORE" at bounding box center [80, 132] width 28 height 7
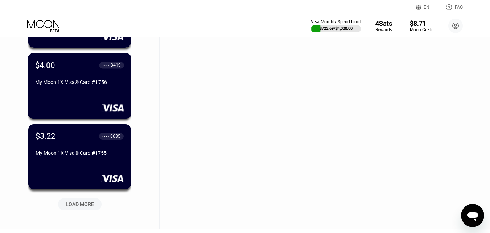
scroll to position [2027, 0]
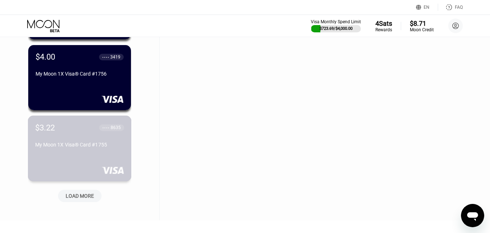
click at [78, 137] on div "$3.22 ● ● ● ● 8635 My Moon 1X Visa® Card #1755" at bounding box center [79, 137] width 89 height 28
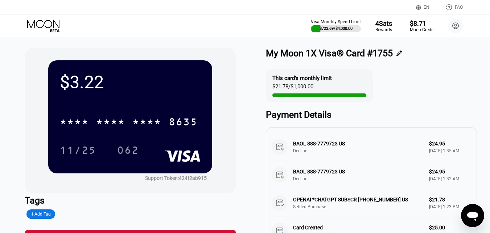
scroll to position [19, 0]
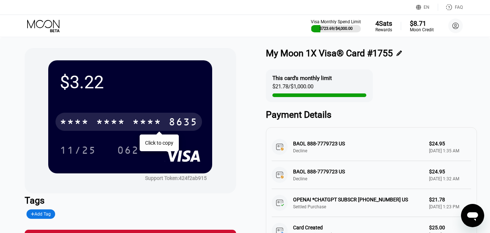
click at [114, 124] on div "* * * *" at bounding box center [110, 123] width 29 height 12
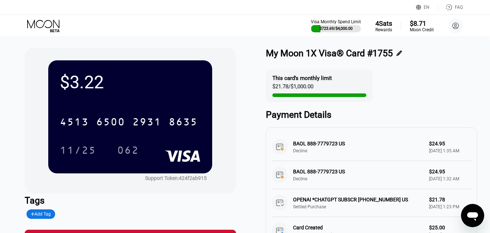
click at [42, 25] on icon at bounding box center [44, 26] width 34 height 13
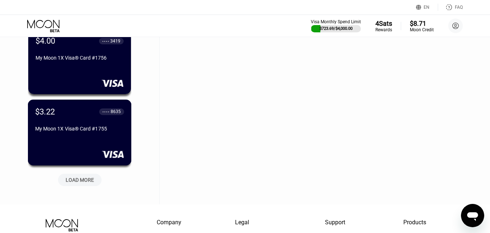
scroll to position [2054, 0]
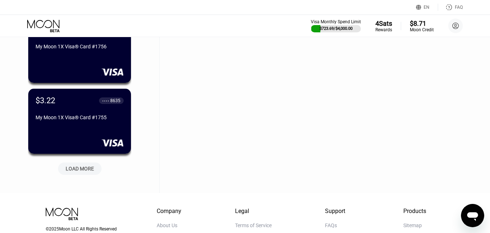
click at [73, 163] on div "LOAD MORE" at bounding box center [80, 166] width 54 height 15
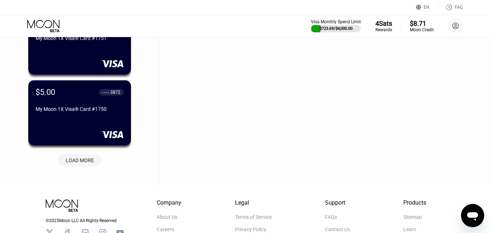
scroll to position [2417, 0]
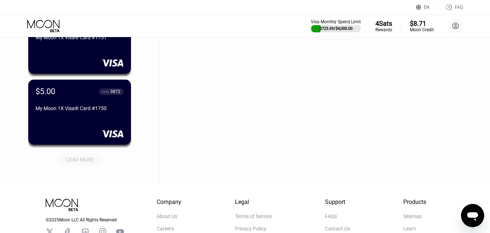
click at [86, 157] on div "LOAD MORE" at bounding box center [80, 159] width 28 height 7
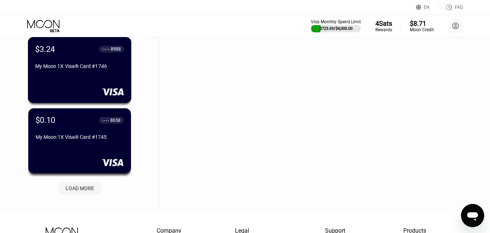
scroll to position [2744, 0]
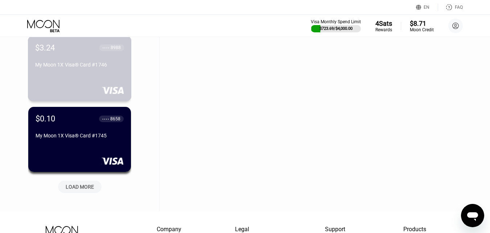
click at [87, 82] on div "$3.24 ● ● ● ● 8988 My Moon 1X Visa® Card #1746" at bounding box center [80, 69] width 104 height 66
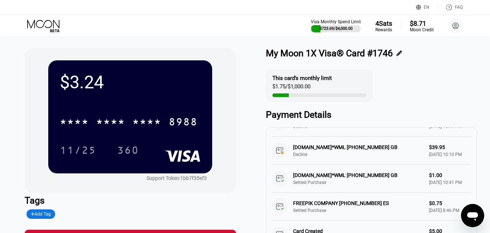
scroll to position [73, 0]
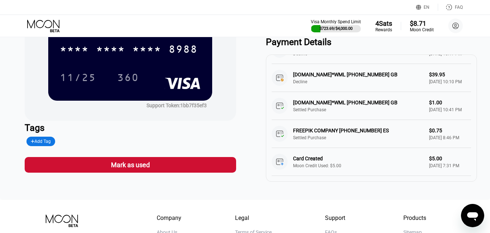
click at [44, 24] on icon at bounding box center [43, 24] width 32 height 8
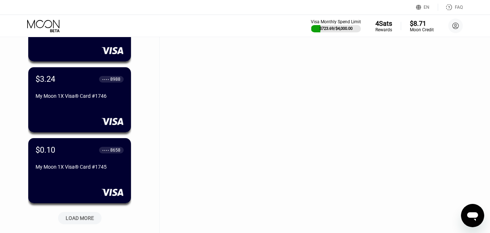
scroll to position [2726, 0]
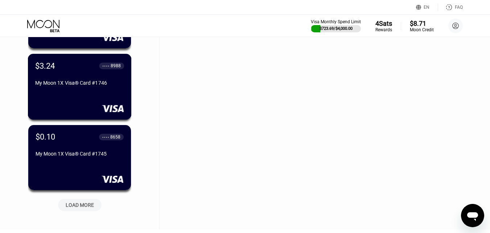
click at [98, 84] on div "My Moon 1X Visa® Card #1746" at bounding box center [79, 83] width 89 height 6
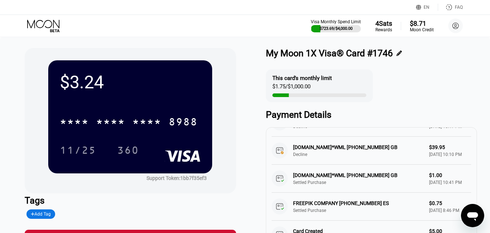
scroll to position [52, 0]
click at [31, 17] on div "Visa Monthly Spend Limit $723.69 / $4,000.00 4 Sats Rewards $8.71 Moon Credit M…" at bounding box center [245, 26] width 490 height 22
click at [34, 21] on icon at bounding box center [43, 24] width 32 height 8
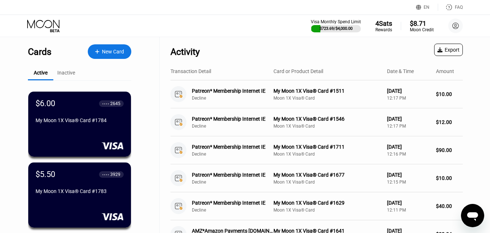
scroll to position [2834, 0]
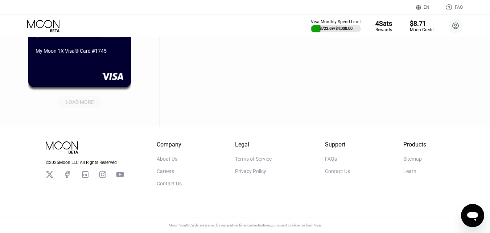
click at [79, 99] on div "LOAD MORE" at bounding box center [80, 102] width 28 height 7
click at [87, 99] on div "LOAD MORE" at bounding box center [80, 102] width 28 height 7
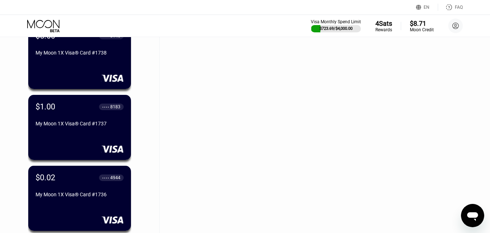
scroll to position [3333, 0]
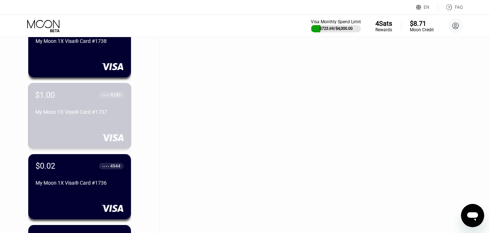
click at [78, 112] on div "My Moon 1X Visa® Card #1737" at bounding box center [79, 112] width 89 height 6
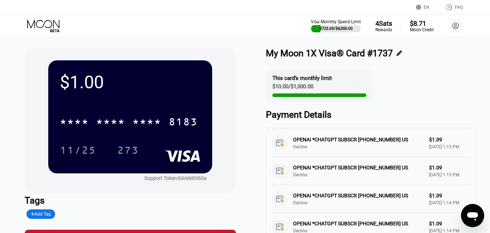
scroll to position [73, 0]
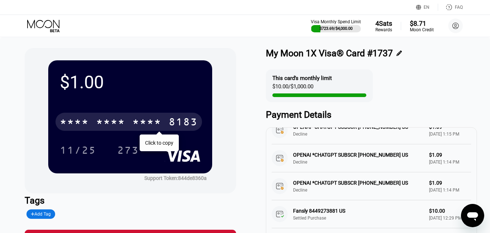
click at [103, 122] on div "* * * *" at bounding box center [110, 123] width 29 height 12
click at [37, 28] on icon at bounding box center [44, 26] width 34 height 13
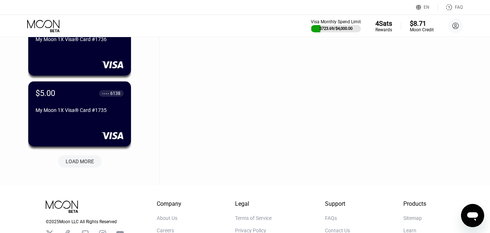
scroll to position [3488, 0]
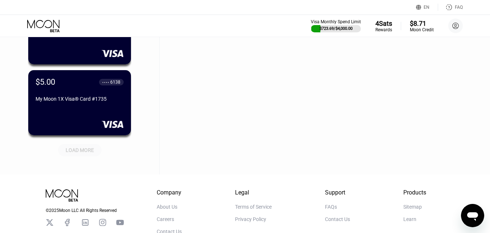
click at [79, 153] on div "LOAD MORE" at bounding box center [80, 150] width 28 height 7
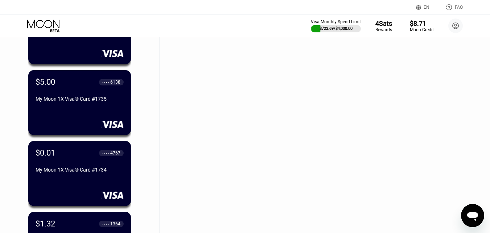
scroll to position [3597, 0]
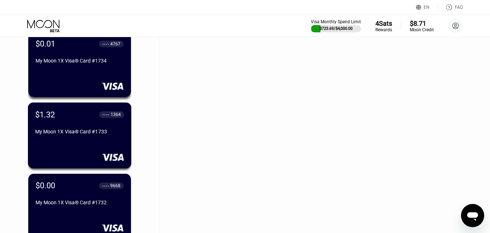
click at [77, 119] on div "$1.32 ● ● ● ● 1364" at bounding box center [79, 114] width 89 height 9
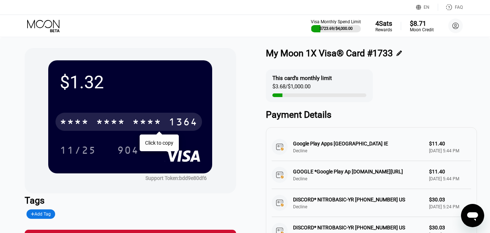
click at [116, 118] on div "* * * *" at bounding box center [110, 123] width 29 height 12
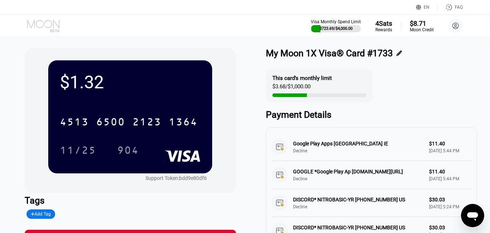
click at [46, 26] on icon at bounding box center [44, 26] width 34 height 13
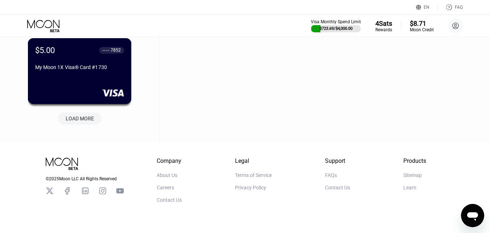
scroll to position [3895, 0]
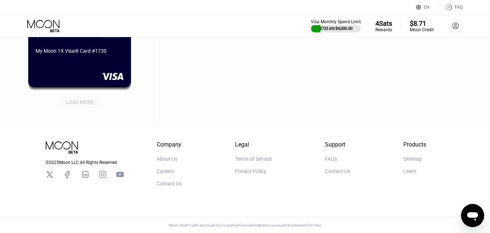
click at [85, 99] on div "LOAD MORE" at bounding box center [80, 102] width 28 height 7
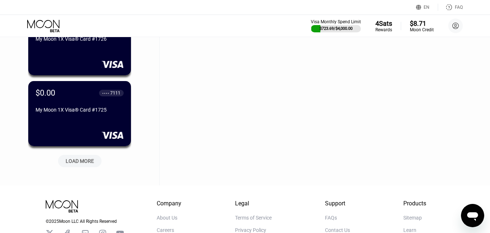
scroll to position [4222, 0]
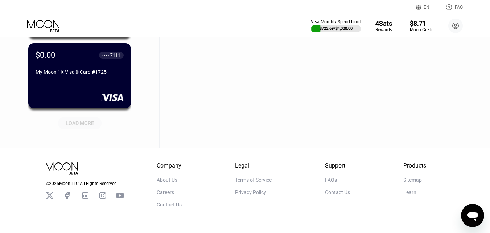
drag, startPoint x: 72, startPoint y: 128, endPoint x: 74, endPoint y: 122, distance: 6.5
click at [73, 126] on div "LOAD MORE" at bounding box center [80, 123] width 28 height 7
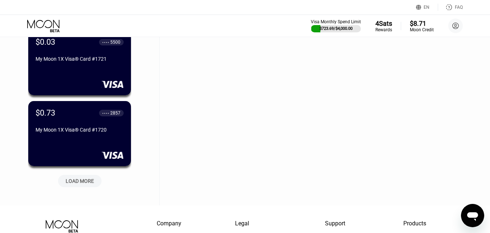
scroll to position [4548, 0]
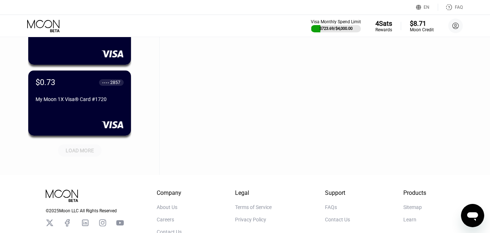
drag, startPoint x: 76, startPoint y: 149, endPoint x: 79, endPoint y: 140, distance: 10.0
click at [77, 147] on div "LOAD MORE" at bounding box center [80, 150] width 44 height 12
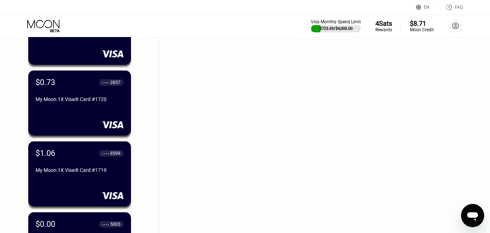
scroll to position [4621, 0]
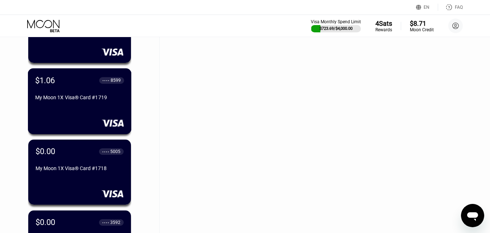
click at [96, 97] on div "My Moon 1X Visa® Card #1719" at bounding box center [79, 97] width 89 height 6
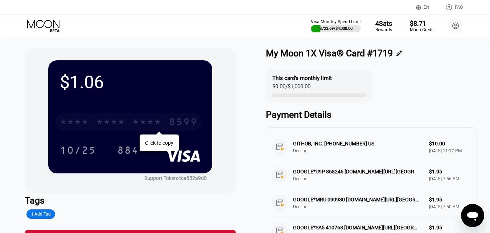
drag, startPoint x: 104, startPoint y: 123, endPoint x: 101, endPoint y: 1, distance: 121.9
click at [104, 123] on div "* * * *" at bounding box center [110, 123] width 29 height 12
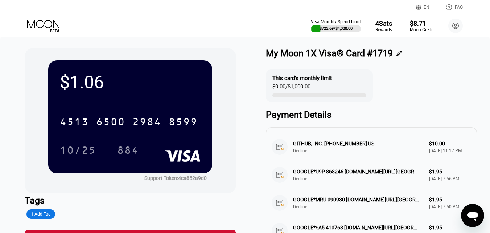
click at [49, 28] on icon at bounding box center [44, 26] width 34 height 13
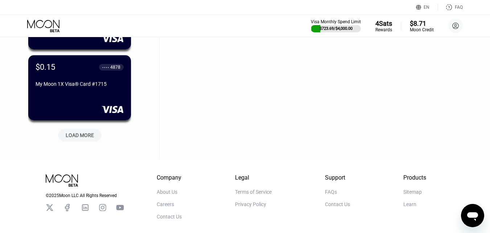
scroll to position [4957, 0]
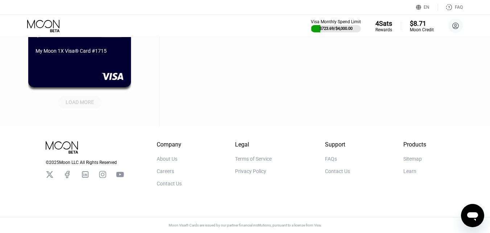
click at [81, 99] on div "LOAD MORE" at bounding box center [80, 102] width 28 height 7
click at [87, 99] on div "LOAD MORE" at bounding box center [80, 102] width 28 height 7
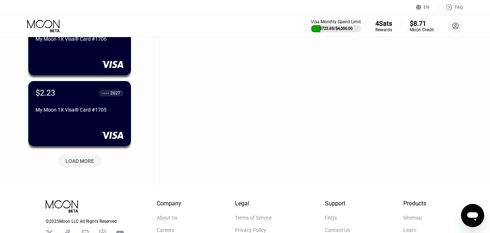
scroll to position [5600, 0]
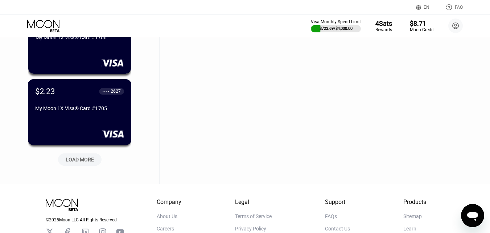
click at [91, 111] on div "My Moon 1X Visa® Card #1705" at bounding box center [79, 108] width 89 height 6
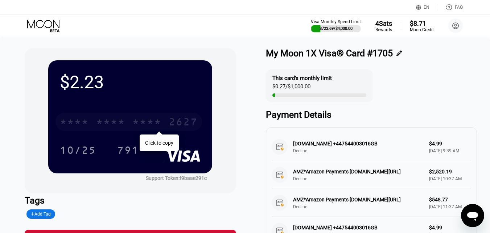
click at [115, 120] on div "* * * *" at bounding box center [110, 123] width 29 height 12
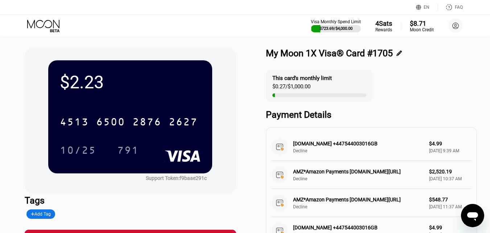
click at [46, 24] on icon at bounding box center [44, 26] width 34 height 13
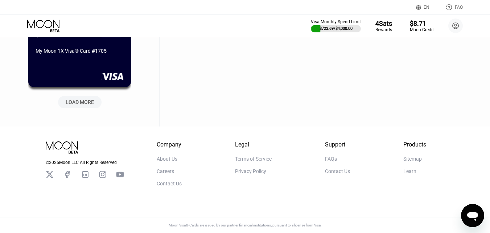
scroll to position [5664, 0]
click at [85, 99] on div "LOAD MORE" at bounding box center [80, 102] width 28 height 7
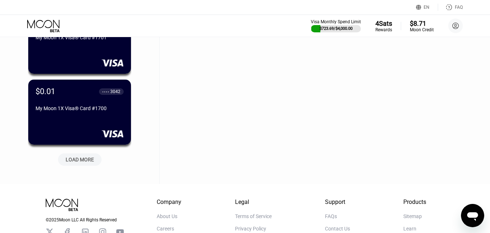
scroll to position [5990, 0]
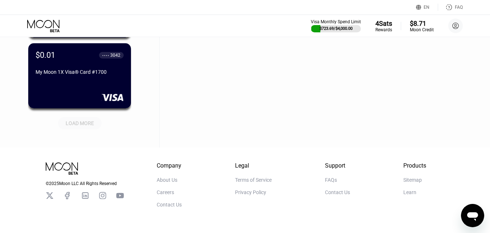
click at [75, 121] on div "LOAD MORE" at bounding box center [80, 123] width 28 height 7
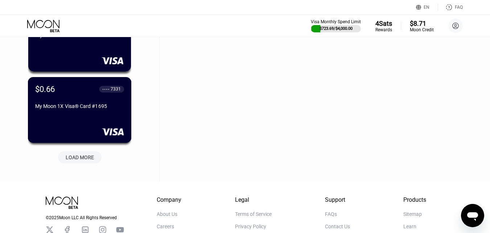
scroll to position [6353, 0]
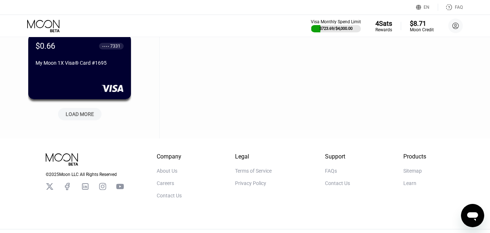
click at [82, 110] on div "LOAD MORE" at bounding box center [80, 114] width 44 height 12
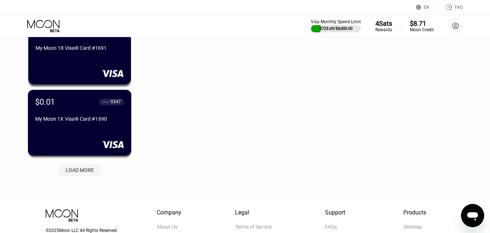
scroll to position [6680, 0]
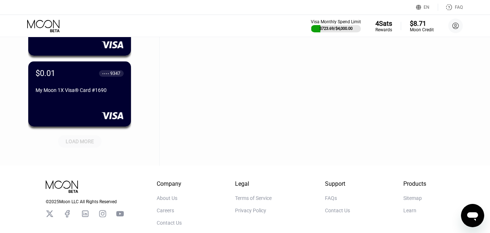
click at [78, 139] on div "LOAD MORE" at bounding box center [80, 141] width 28 height 7
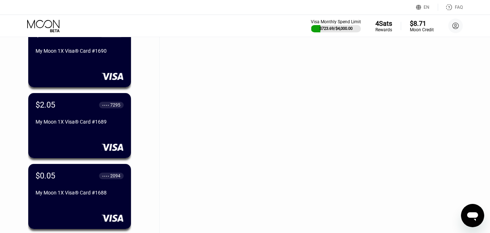
scroll to position [6716, 0]
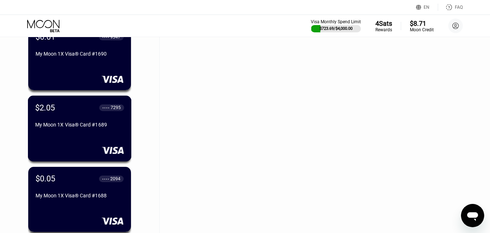
click at [67, 118] on div "$2.05 ● ● ● ● 7295 My Moon 1X Visa® Card #1689" at bounding box center [79, 117] width 89 height 28
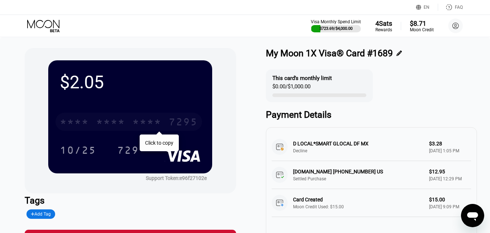
click at [119, 125] on div "* * * *" at bounding box center [110, 123] width 29 height 12
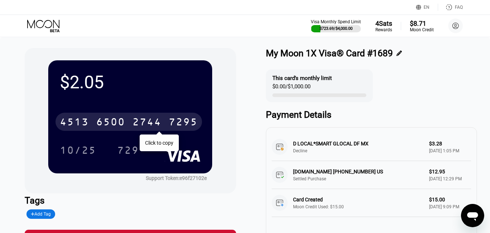
click at [39, 25] on icon at bounding box center [44, 26] width 34 height 13
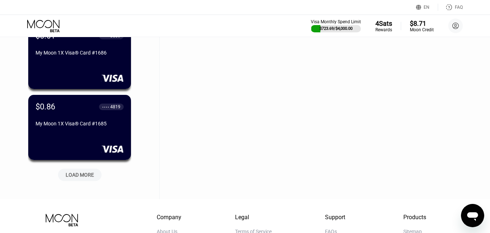
scroll to position [7043, 0]
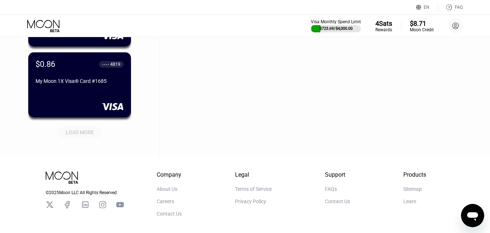
click at [94, 135] on div "LOAD MORE" at bounding box center [80, 132] width 28 height 7
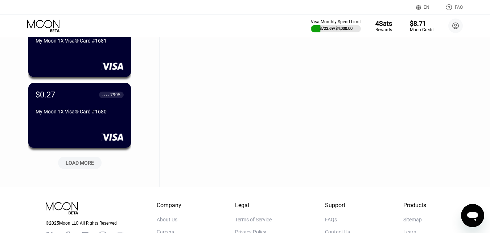
scroll to position [7405, 0]
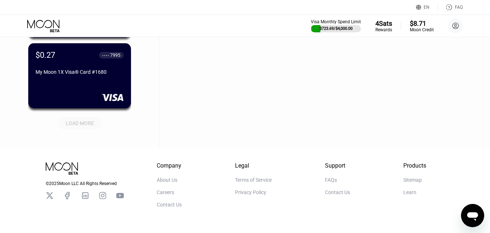
click at [83, 126] on div "LOAD MORE" at bounding box center [80, 123] width 28 height 7
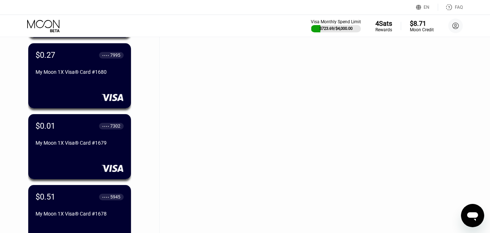
scroll to position [7514, 0]
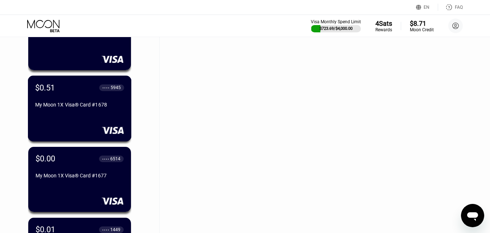
click at [81, 107] on div "My Moon 1X Visa® Card #1678" at bounding box center [79, 105] width 89 height 6
click at [44, 25] on icon at bounding box center [43, 24] width 32 height 8
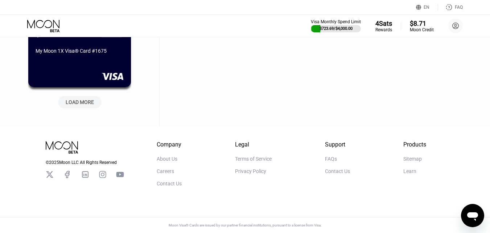
scroll to position [7786, 0]
click at [80, 99] on div "LOAD MORE" at bounding box center [80, 102] width 28 height 7
click at [94, 99] on div "LOAD MORE" at bounding box center [80, 102] width 28 height 7
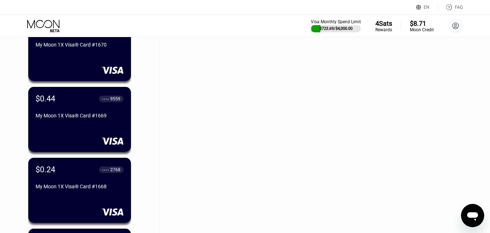
scroll to position [8394, 0]
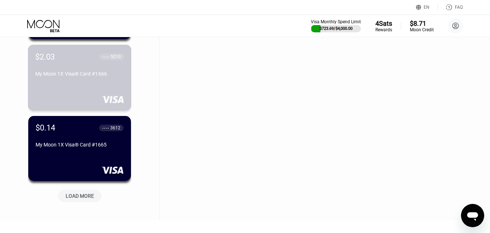
click at [99, 87] on div "$2.03 ● ● ● ● 5210 My Moon 1X Visa® Card #1666" at bounding box center [80, 78] width 104 height 66
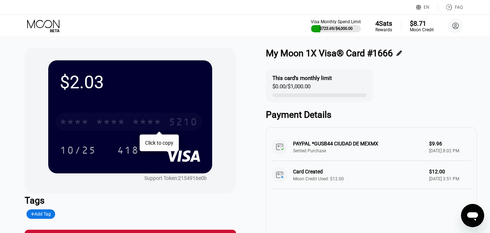
click at [132, 121] on div "* * * * * * * * * * * * 5210" at bounding box center [129, 121] width 147 height 18
